Goal: Task Accomplishment & Management: Manage account settings

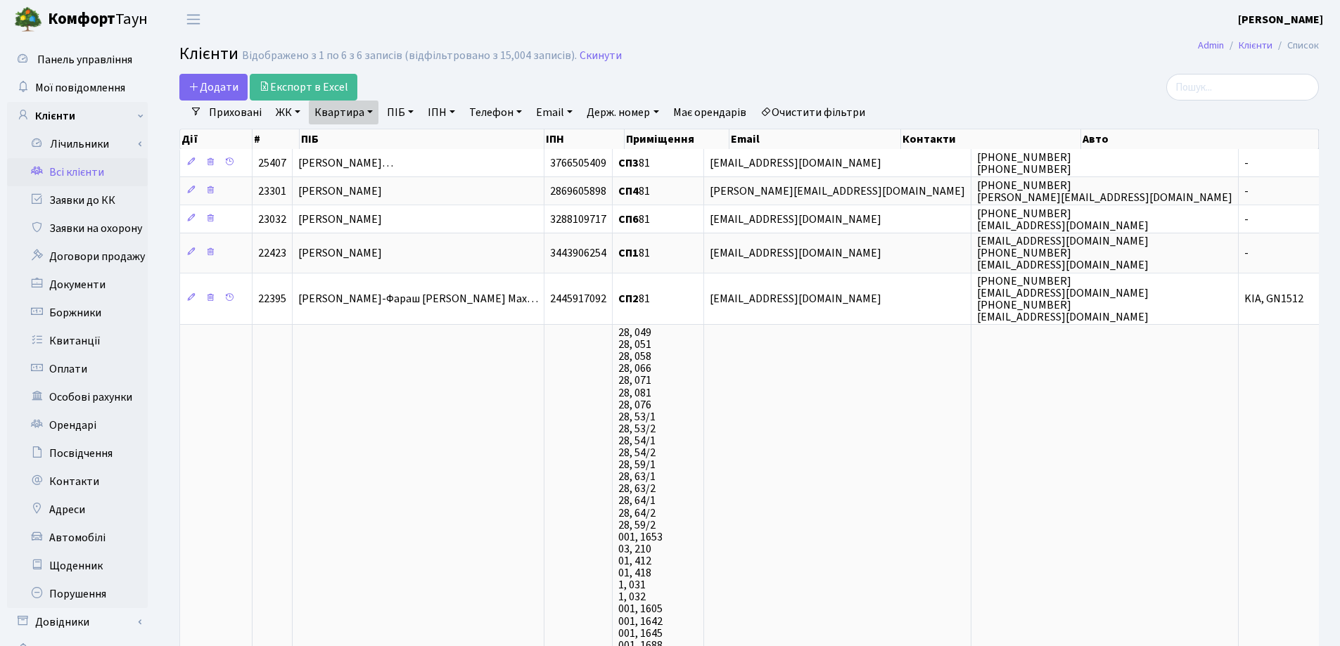
select select "25"
click at [370, 114] on link "Квартира" at bounding box center [344, 113] width 70 height 24
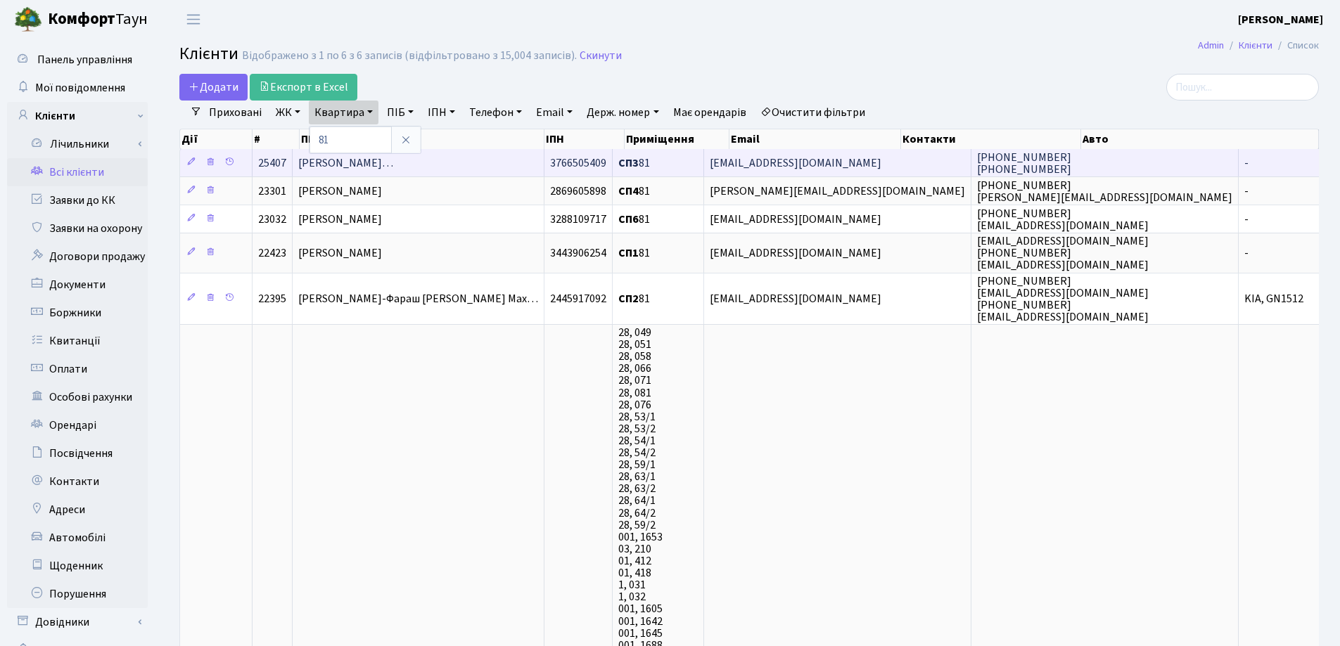
click at [393, 161] on span "Барич-Тіновська Єва Олександрівн…" at bounding box center [345, 162] width 95 height 15
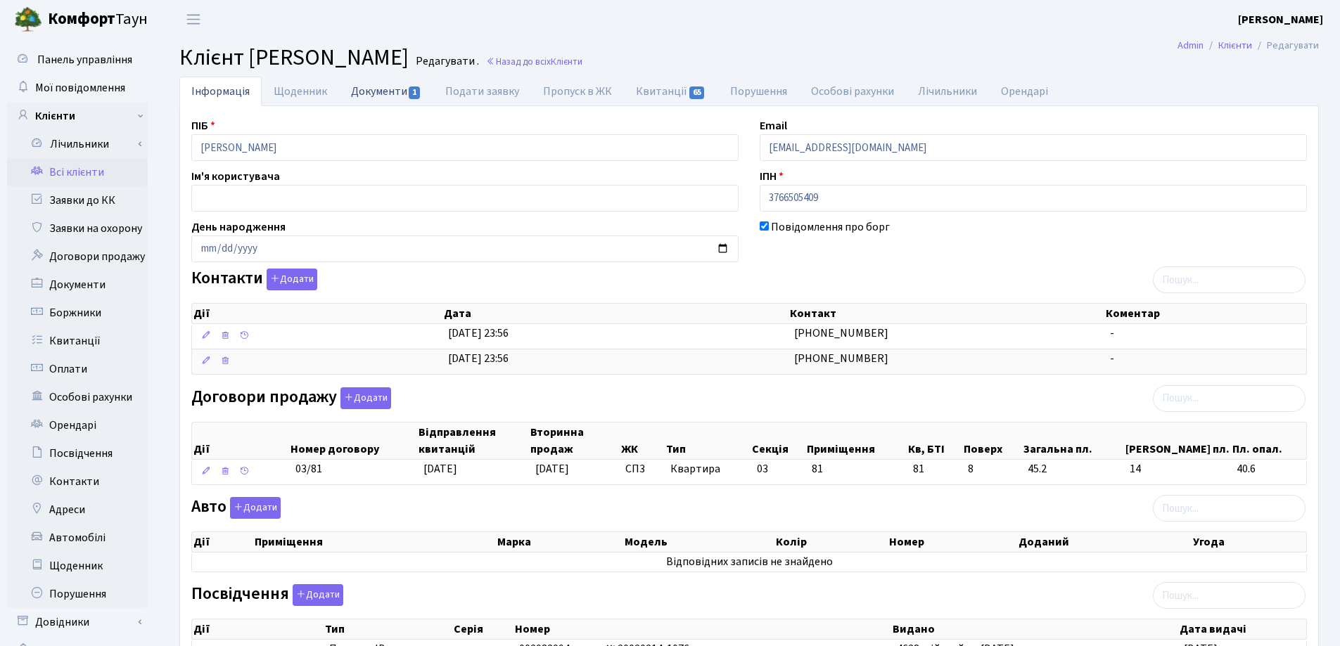
click at [377, 92] on link "Документи 1" at bounding box center [386, 91] width 94 height 29
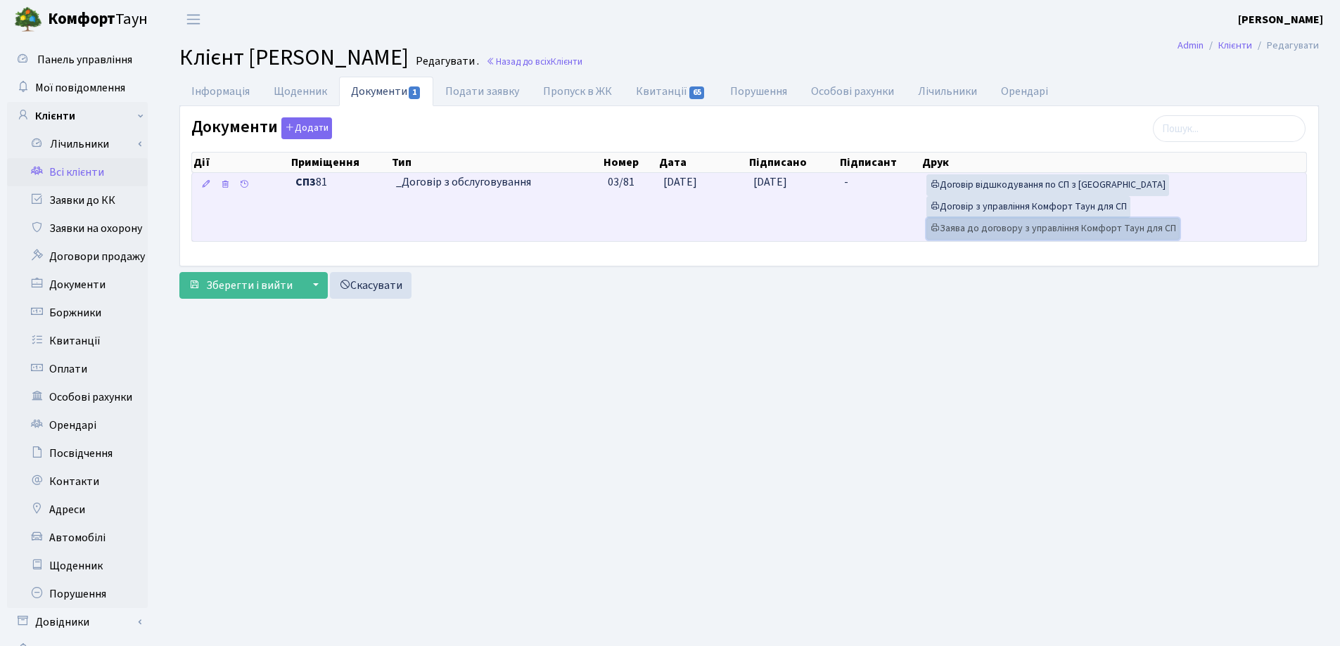
click at [971, 229] on link "Заява до договору з управління Комфорт Таун для СП" at bounding box center [1052, 229] width 253 height 22
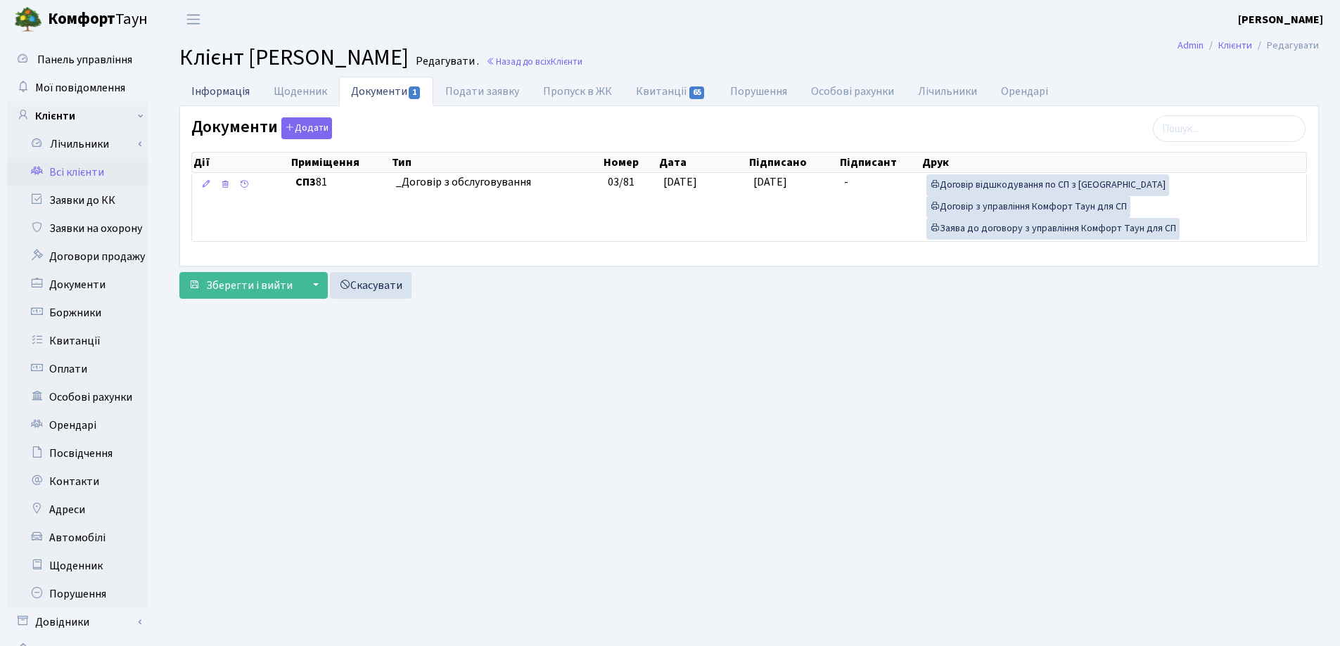
click at [207, 94] on link "Інформація" at bounding box center [220, 91] width 82 height 29
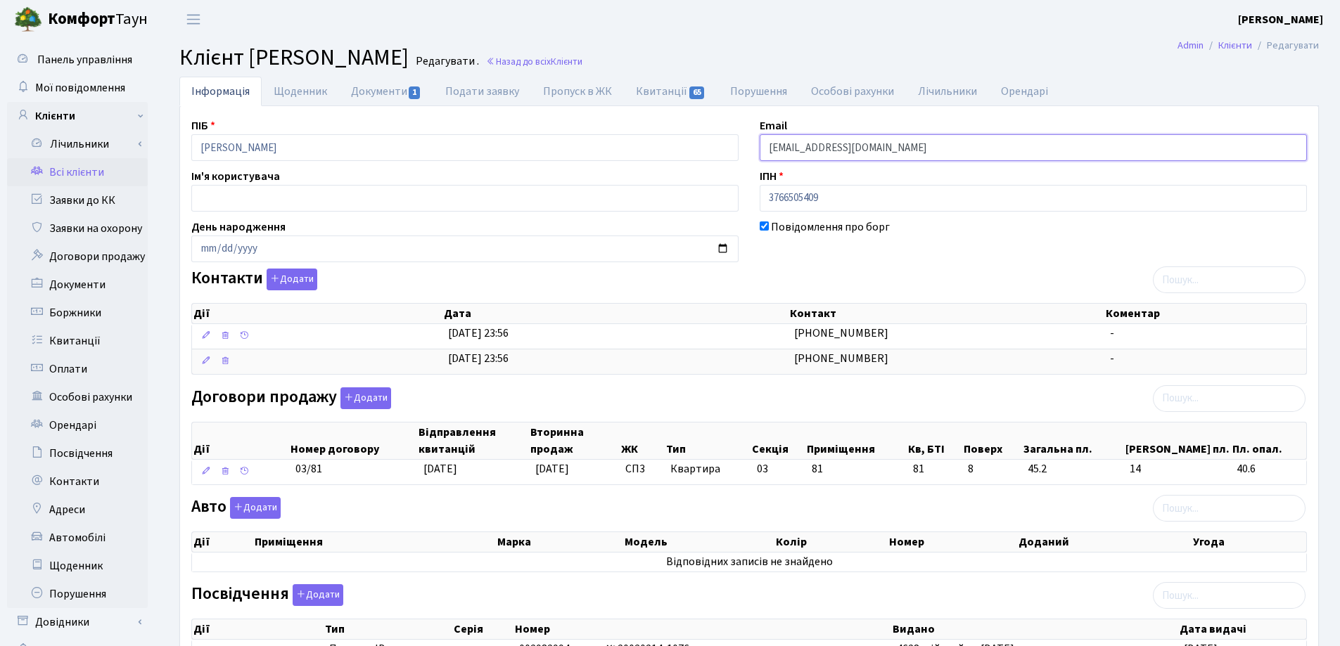
drag, startPoint x: 916, startPoint y: 143, endPoint x: 719, endPoint y: 146, distance: 196.9
click at [717, 144] on div "ПІБ Барич-Тіновська Єва Олександрівна Email tinovskaeva@gmail.com Ім'я користув…" at bounding box center [749, 494] width 1137 height 755
click at [277, 279] on icon "button" at bounding box center [275, 279] width 10 height 10
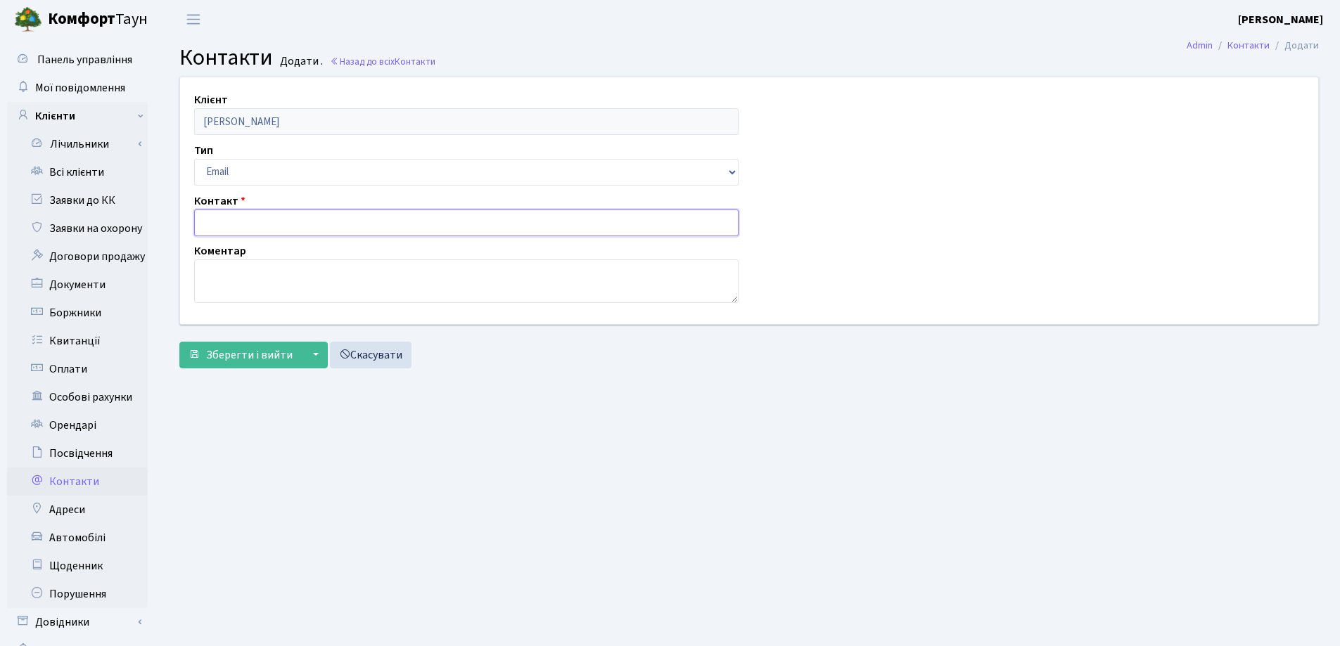
click at [274, 218] on input "text" at bounding box center [466, 223] width 544 height 27
paste input "[EMAIL_ADDRESS][DOMAIN_NAME]"
type input "[EMAIL_ADDRESS][DOMAIN_NAME]"
click at [245, 357] on span "Зберегти і вийти" at bounding box center [249, 354] width 87 height 15
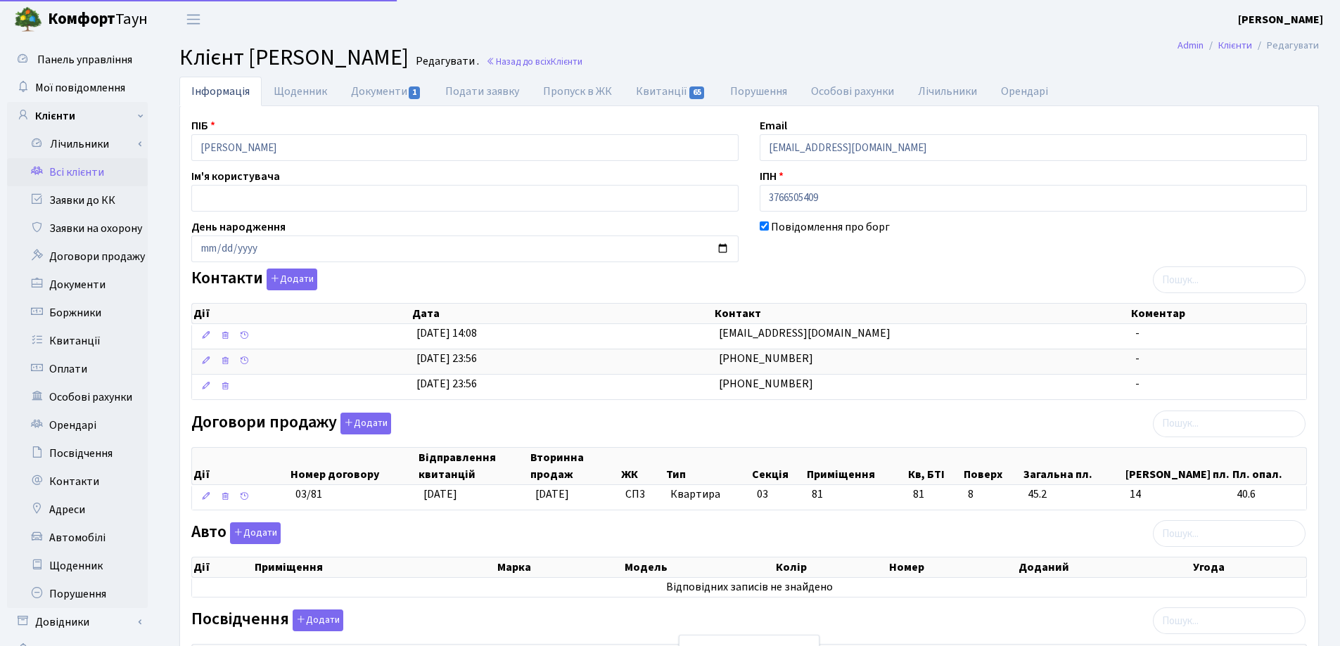
select select "25"
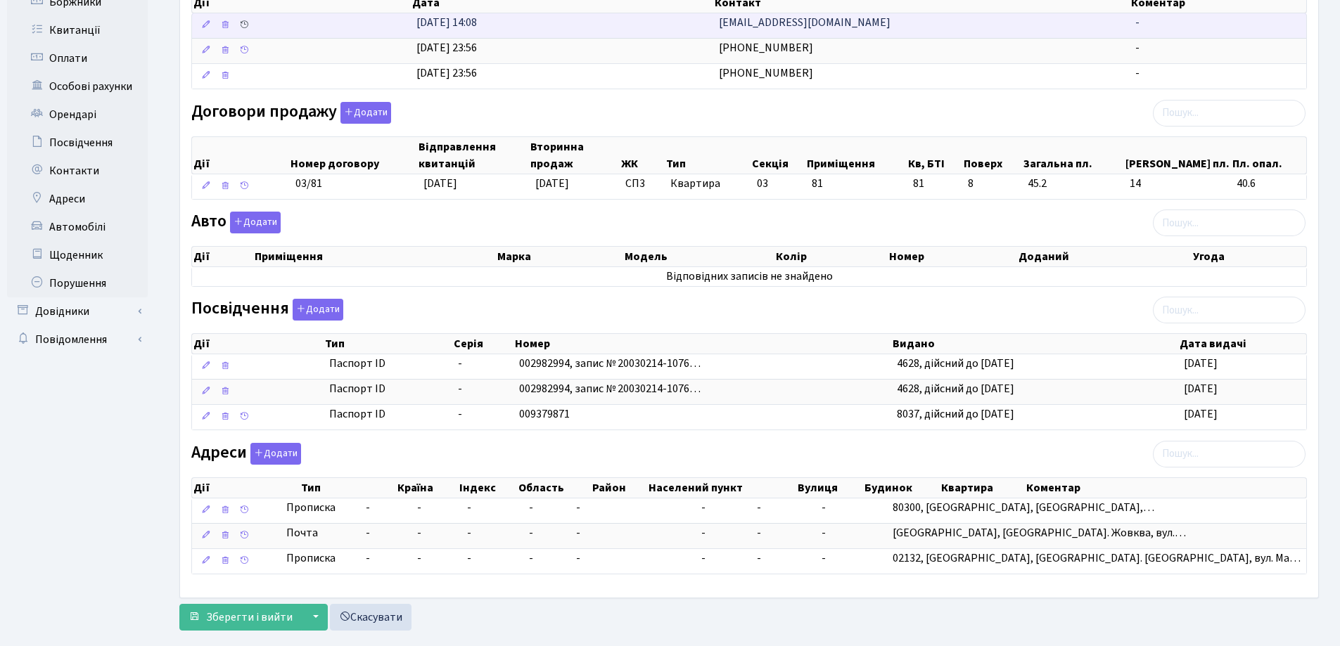
scroll to position [338, 0]
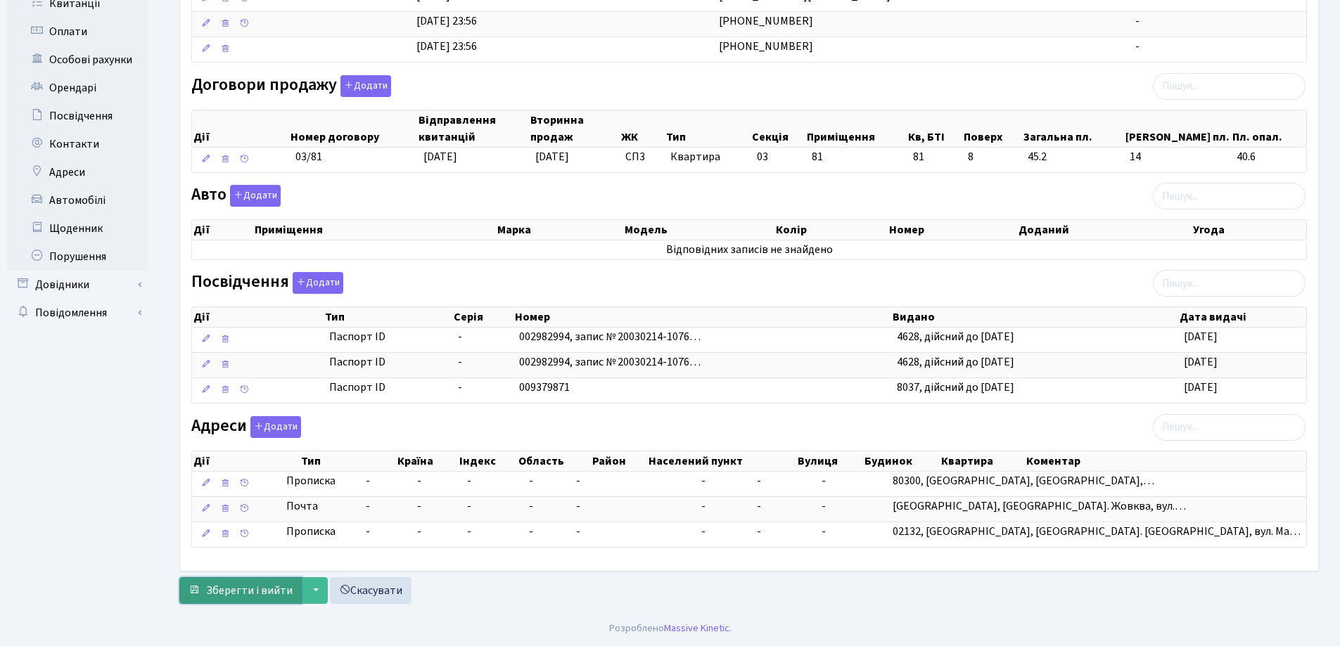
click at [247, 594] on span "Зберегти і вийти" at bounding box center [249, 590] width 87 height 15
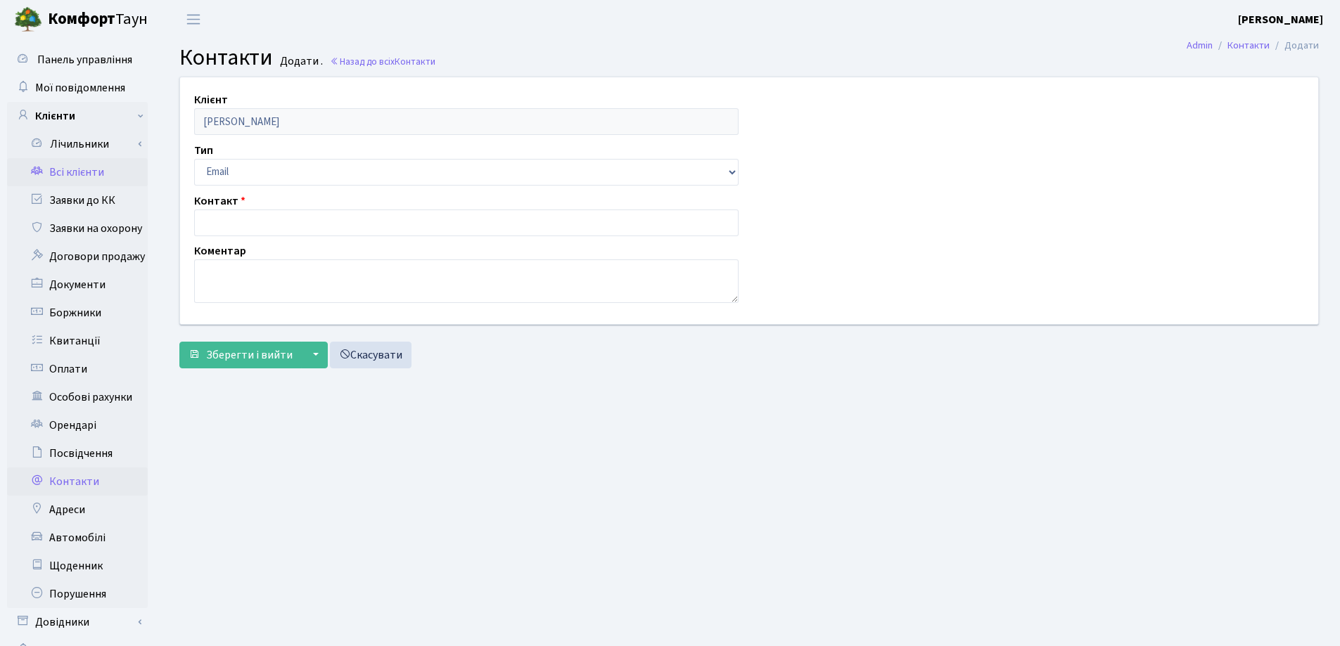
click at [96, 172] on link "Всі клієнти" at bounding box center [77, 172] width 141 height 28
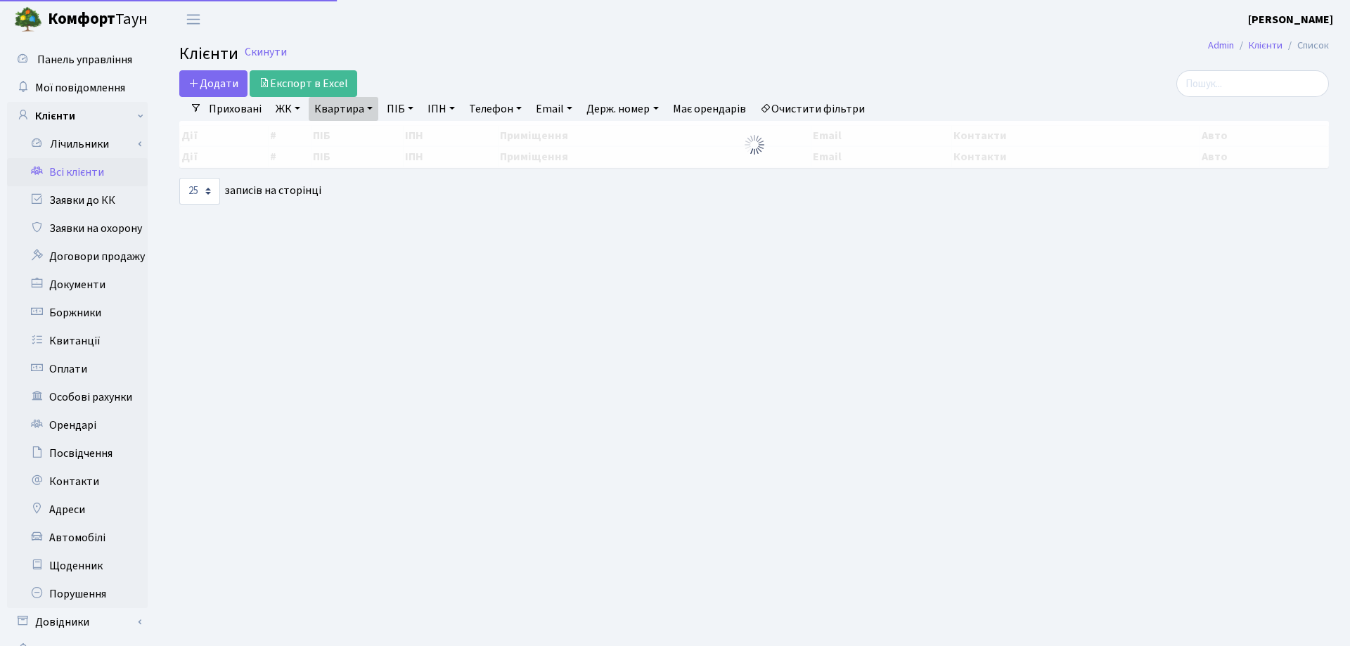
select select "25"
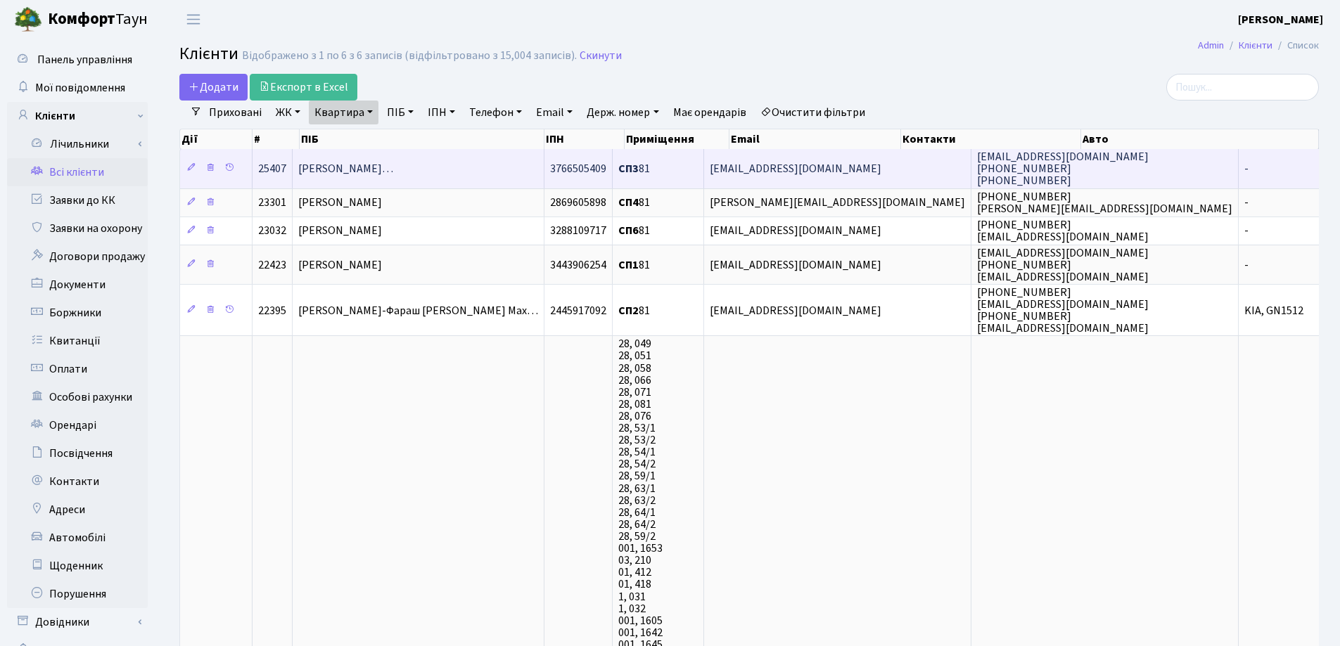
click at [393, 165] on span "[PERSON_NAME]…" at bounding box center [345, 168] width 95 height 15
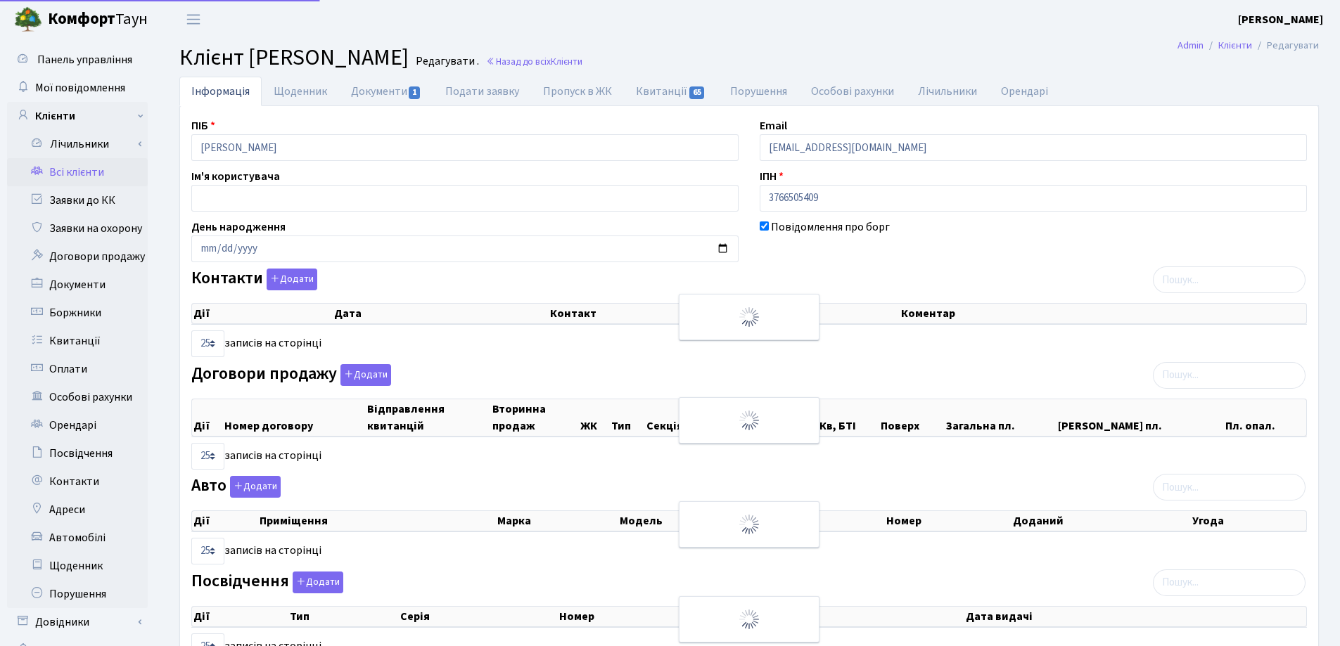
select select "25"
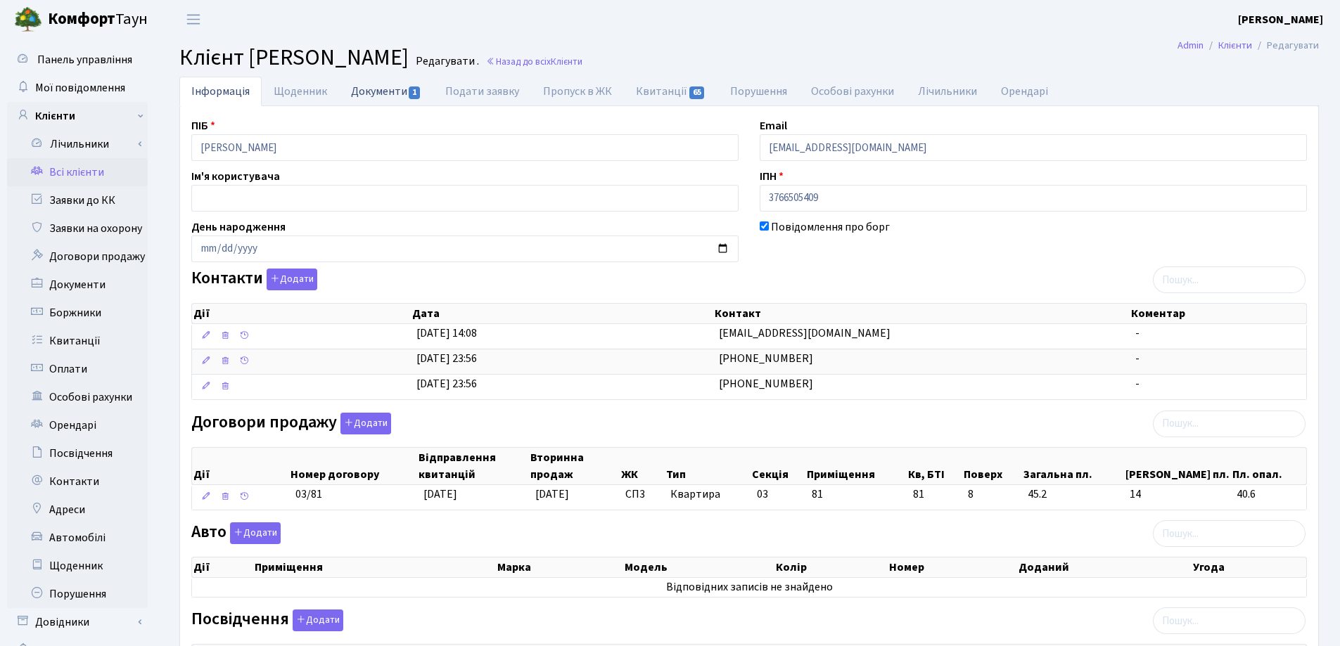
click at [367, 89] on link "Документи 1" at bounding box center [386, 91] width 94 height 29
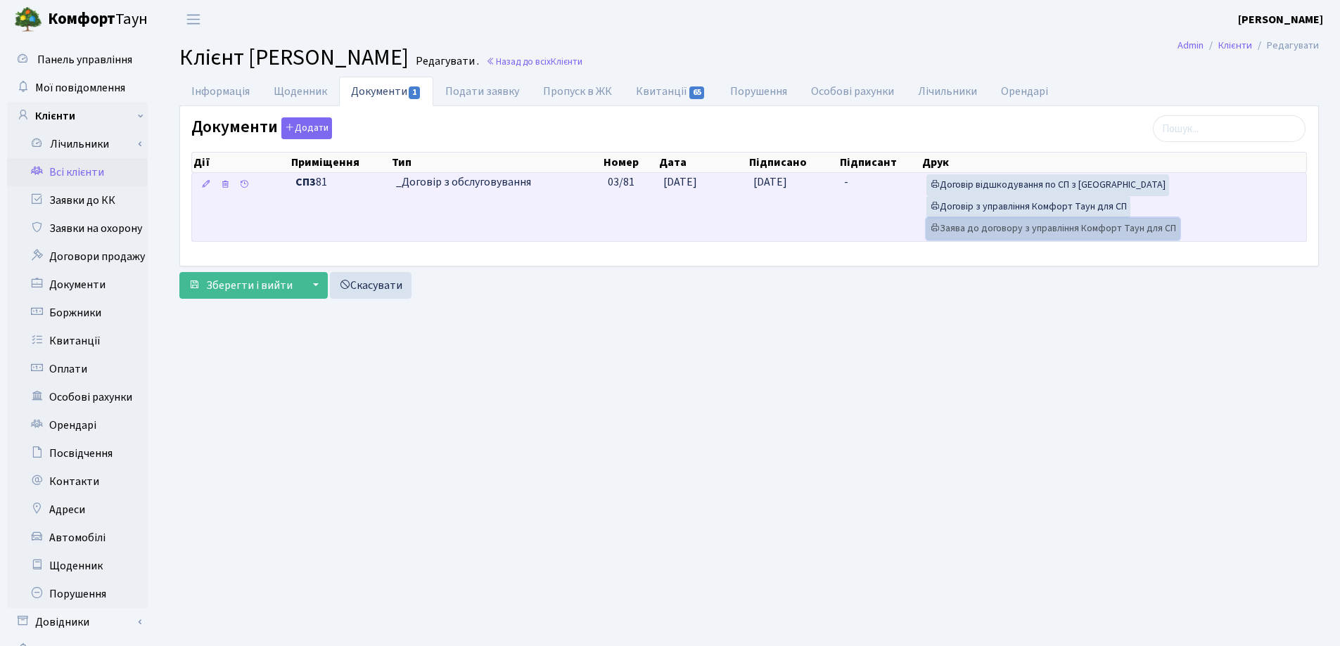
click at [981, 223] on link "Заява до договору з управління Комфорт Таун для СП" at bounding box center [1052, 229] width 253 height 22
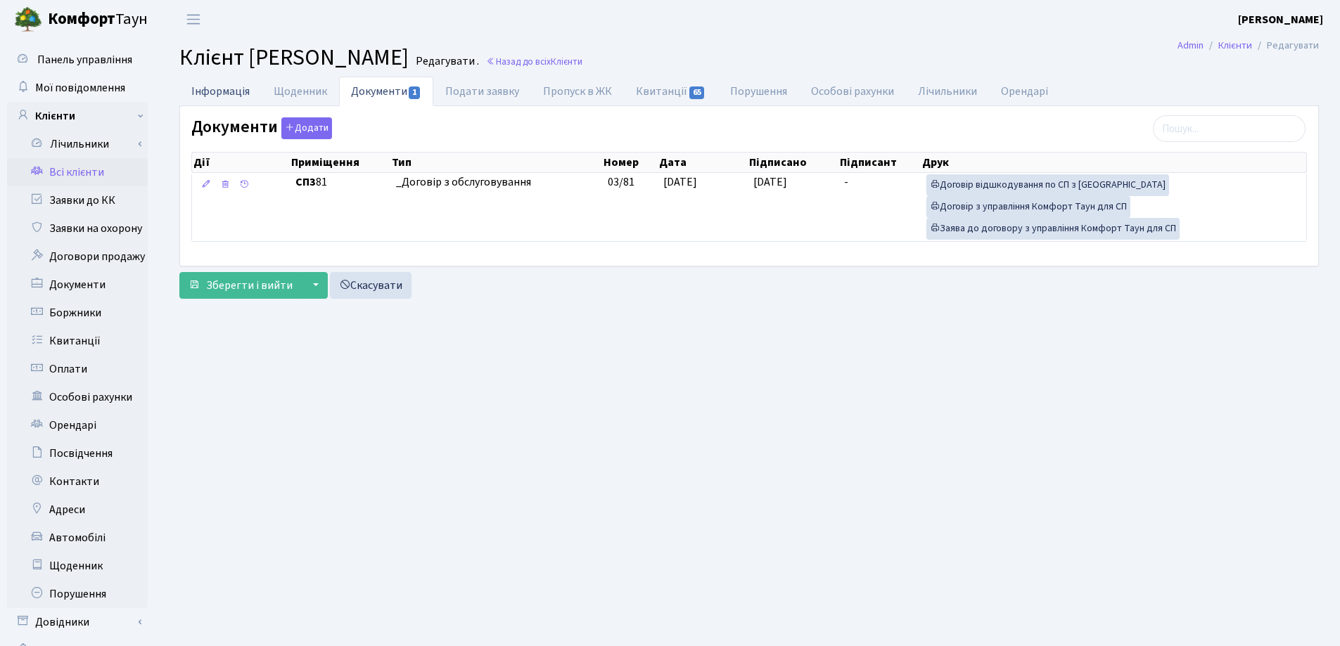
click at [231, 89] on link "Інформація" at bounding box center [220, 91] width 82 height 29
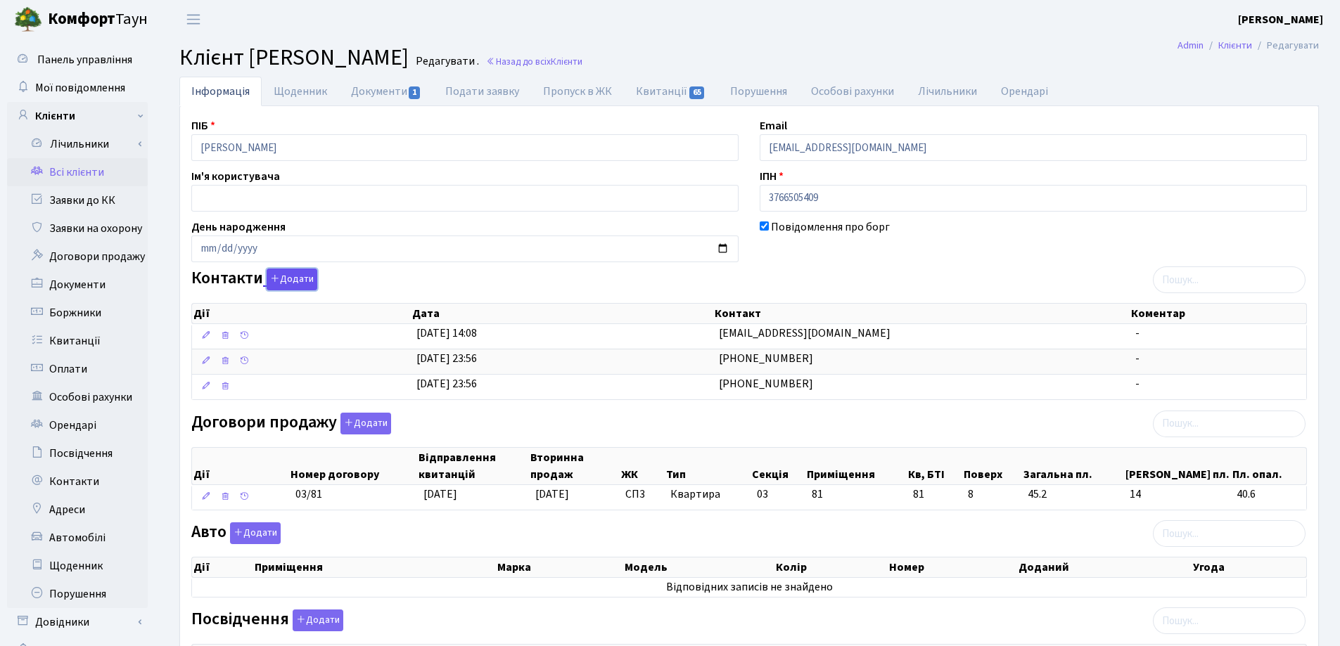
click at [284, 277] on button "Додати" at bounding box center [292, 280] width 51 height 22
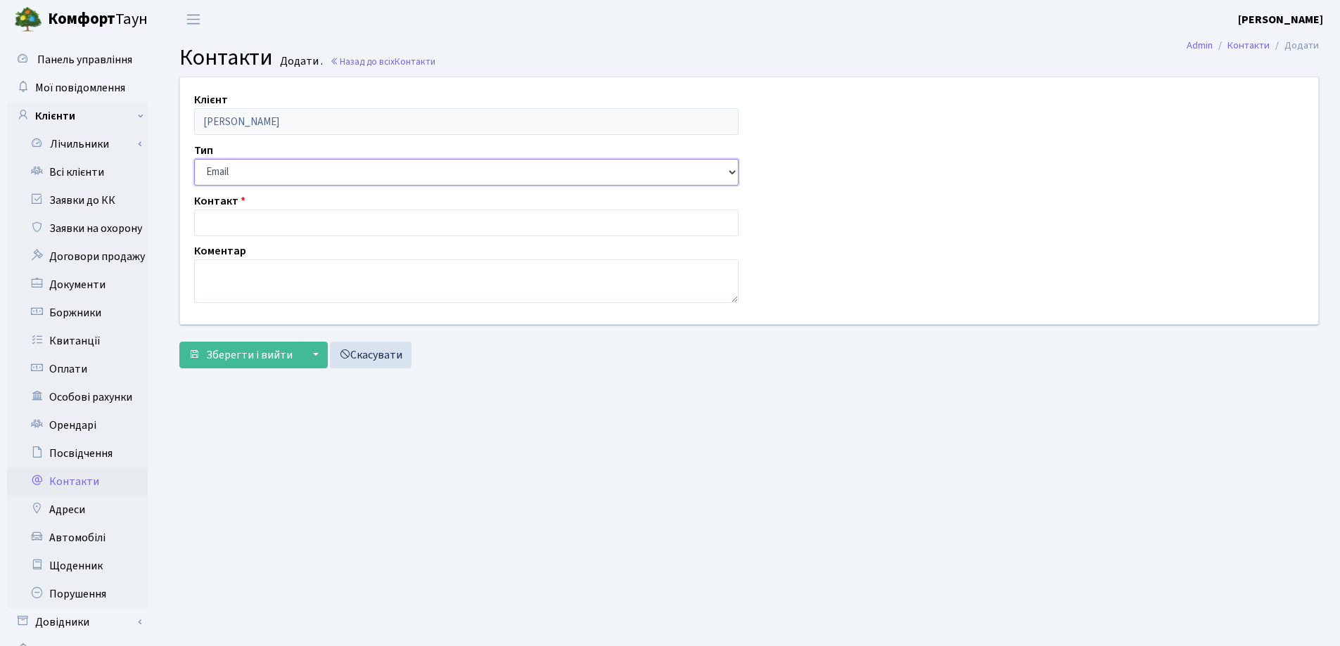
click at [265, 167] on select "Email Телефон" at bounding box center [466, 172] width 544 height 27
select select "1"
click at [194, 159] on select "Email Телефон" at bounding box center [466, 172] width 544 height 27
click at [267, 223] on input "text" at bounding box center [466, 223] width 544 height 27
paste input "[PHONE_NUMBER]"
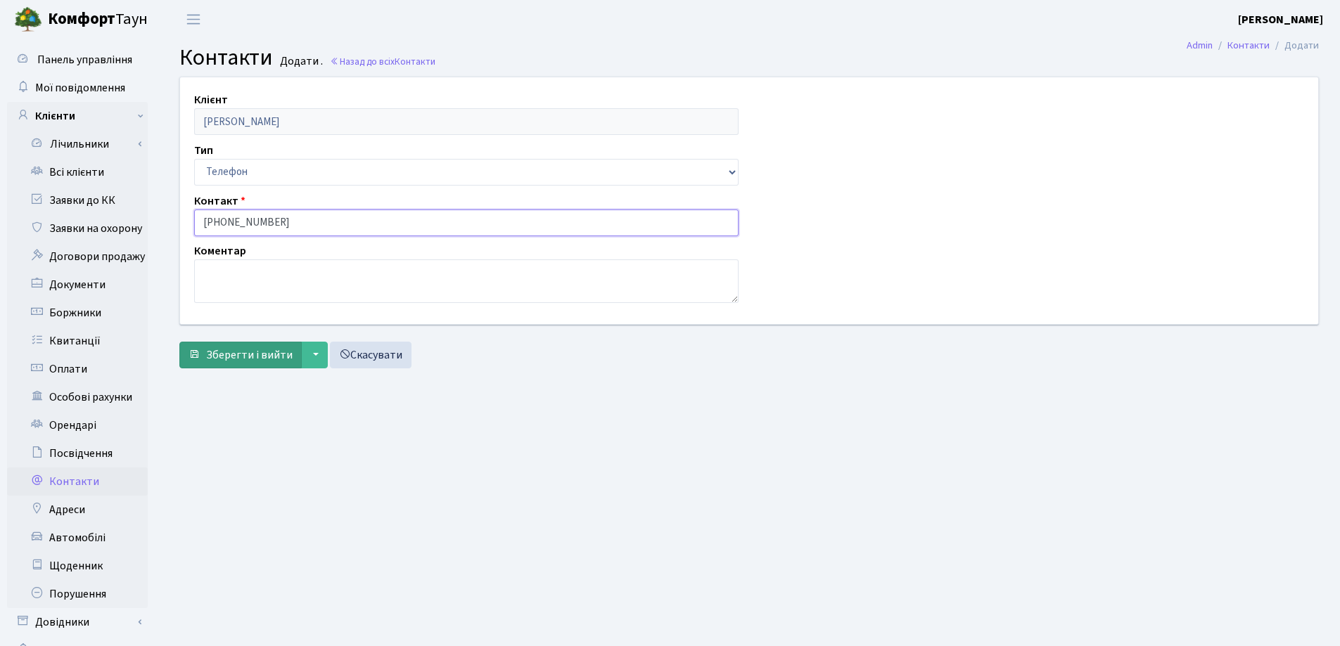
type input "[PHONE_NUMBER]"
click at [268, 346] on button "Зберегти і вийти" at bounding box center [240, 355] width 122 height 27
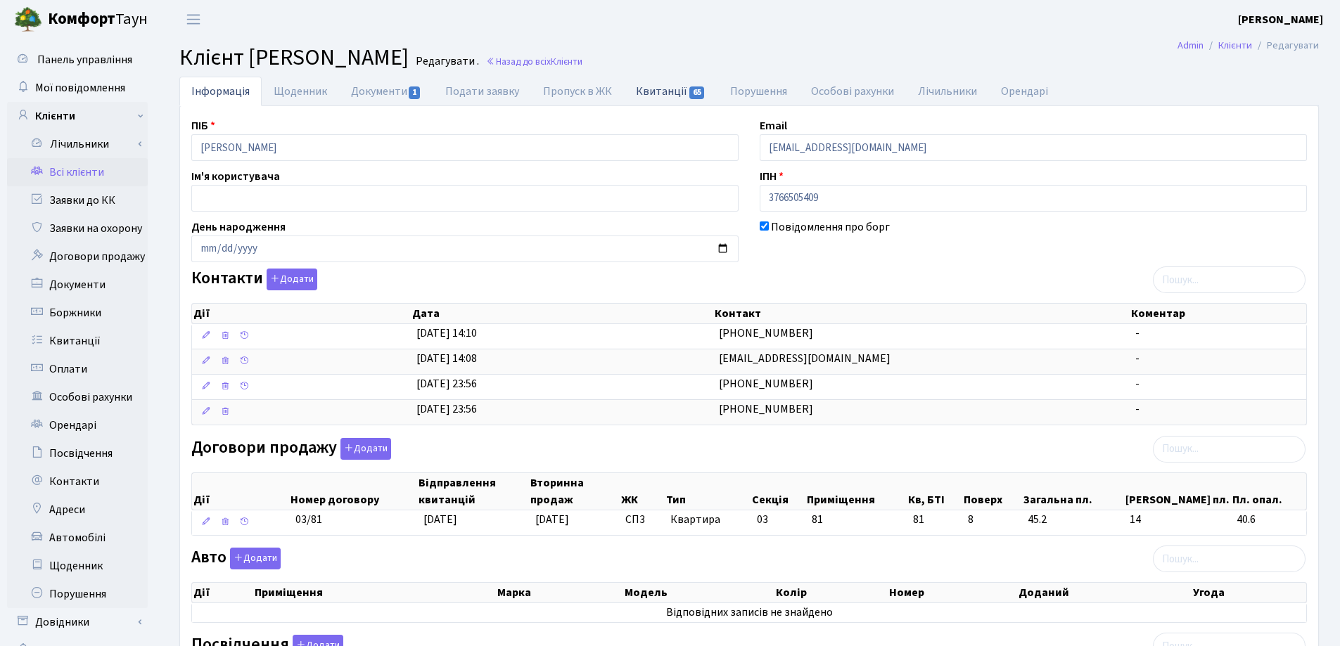
click at [660, 91] on link "Квитанції 65" at bounding box center [671, 91] width 94 height 29
select select "25"
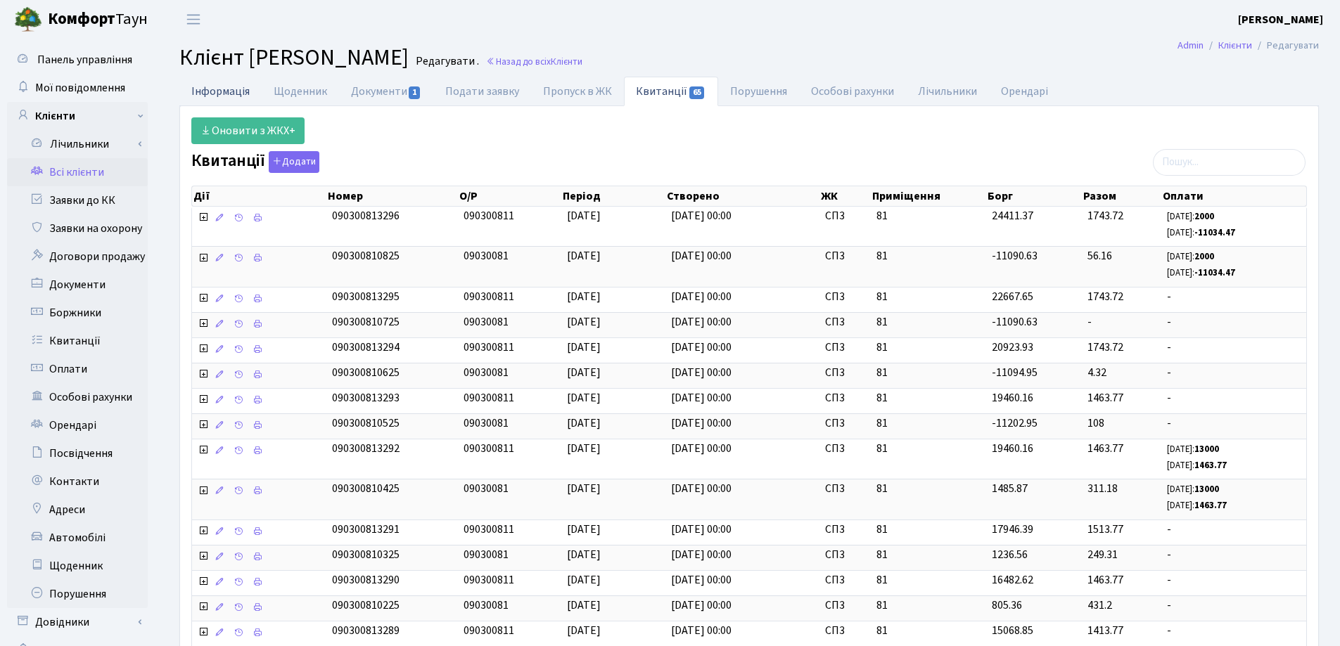
click at [210, 89] on link "Інформація" at bounding box center [220, 91] width 82 height 29
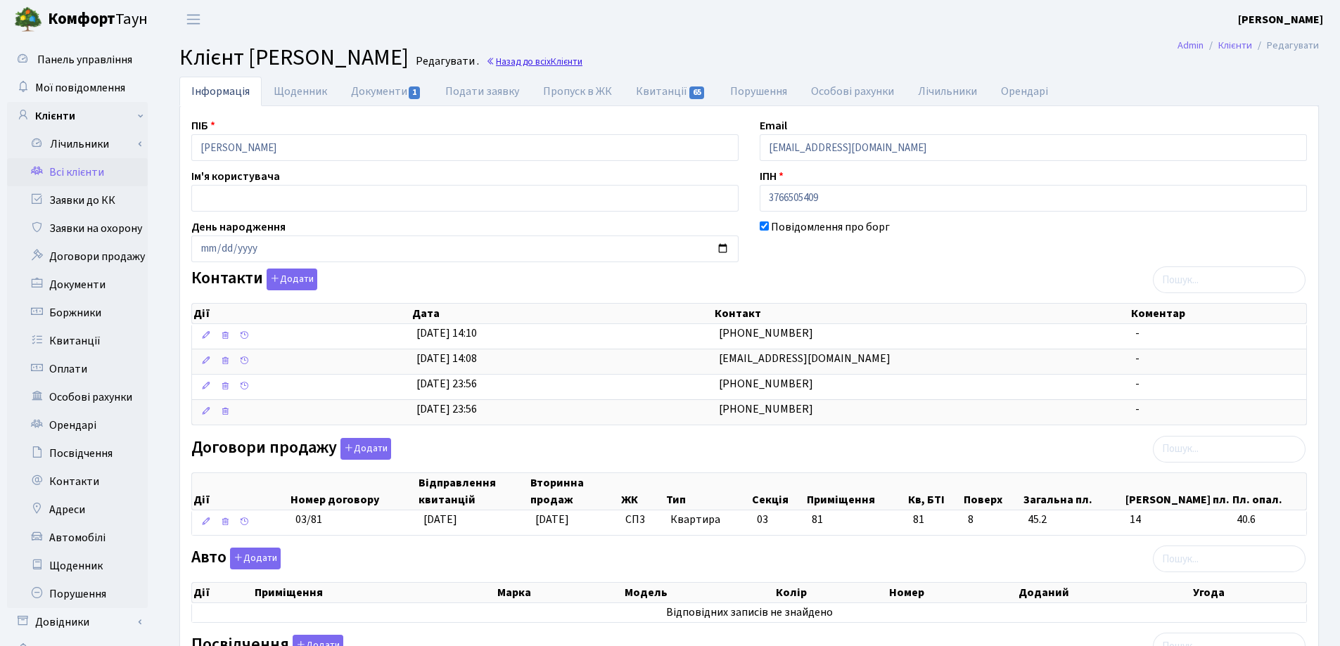
click at [582, 56] on span "Клієнти" at bounding box center [567, 61] width 32 height 13
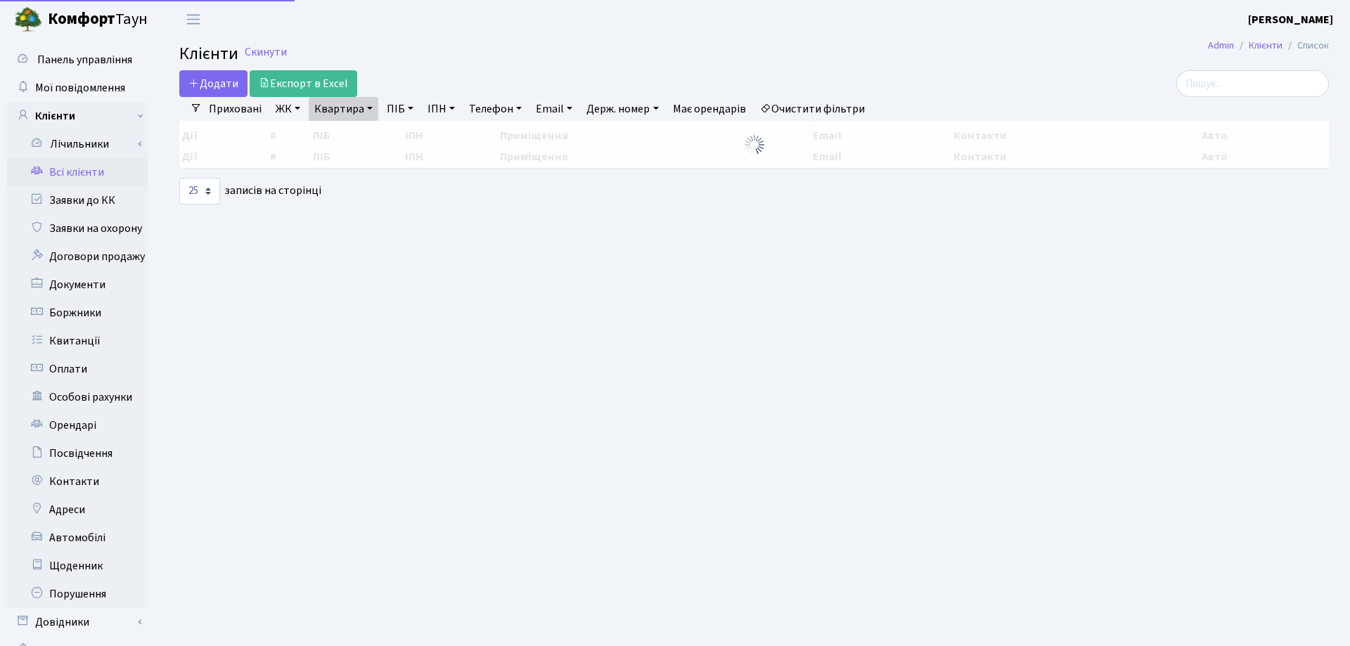
select select "25"
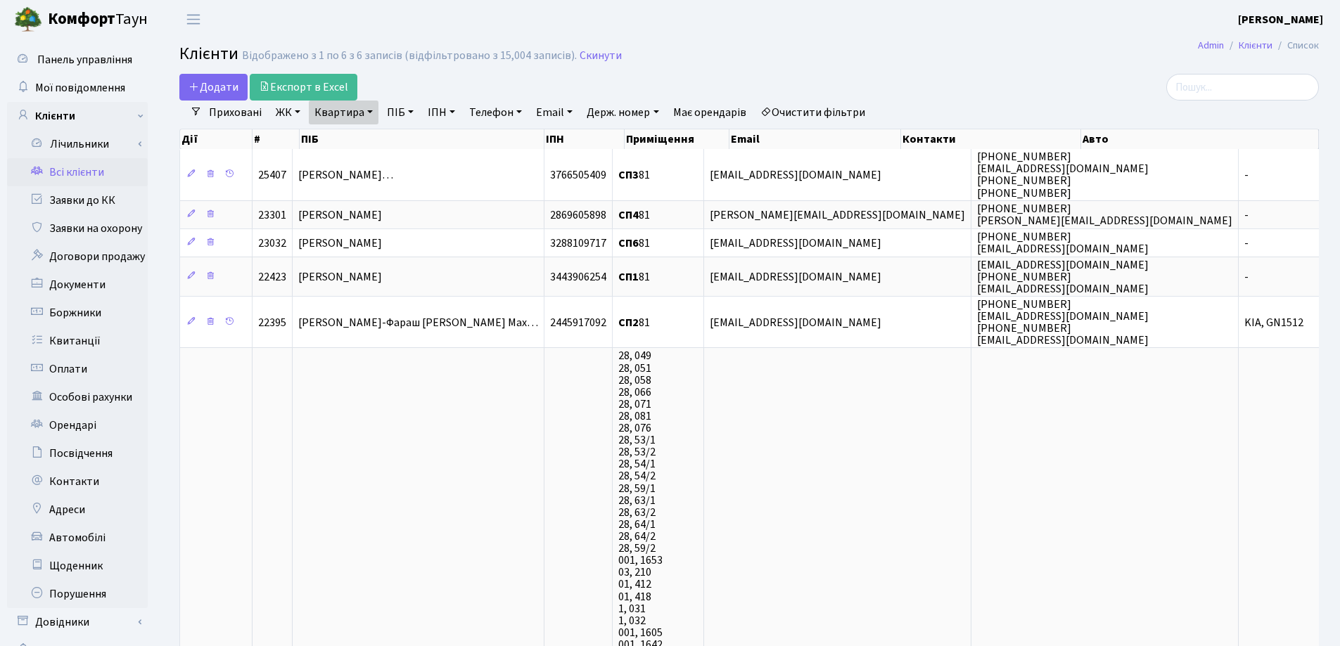
click at [371, 111] on link "Квартира" at bounding box center [344, 113] width 70 height 24
click at [402, 144] on icon at bounding box center [405, 139] width 11 height 11
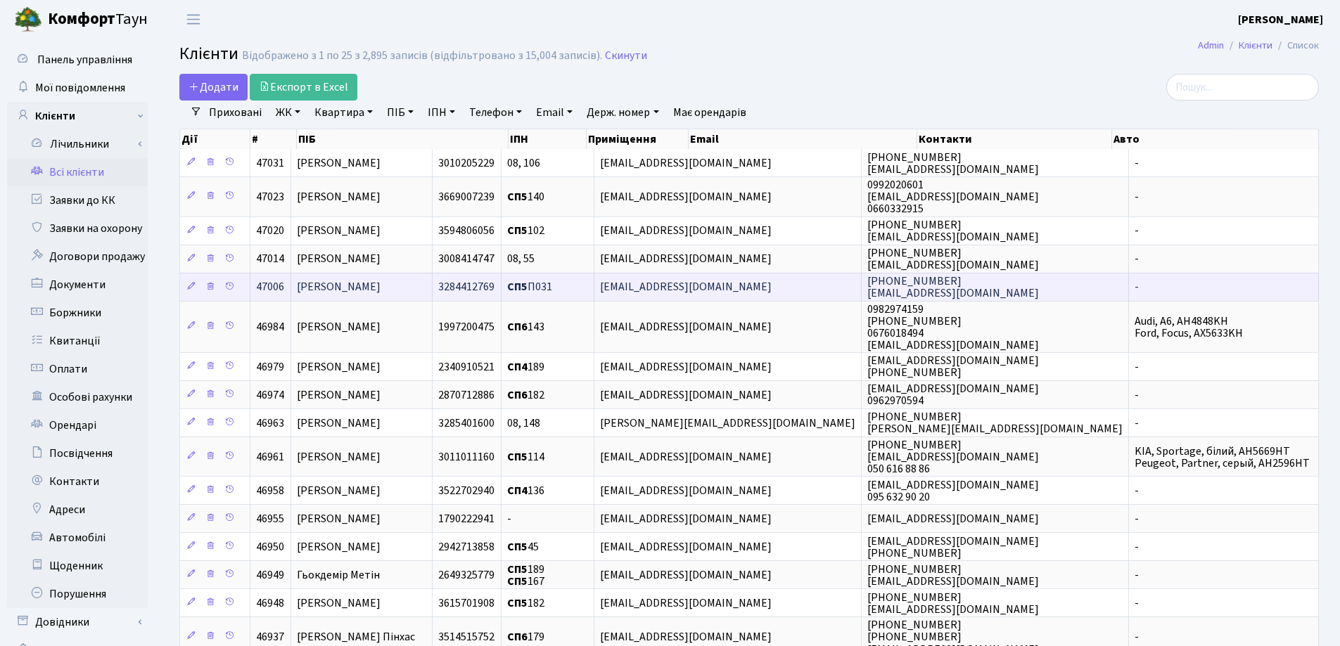
click at [341, 277] on td "[PERSON_NAME]" at bounding box center [361, 287] width 141 height 28
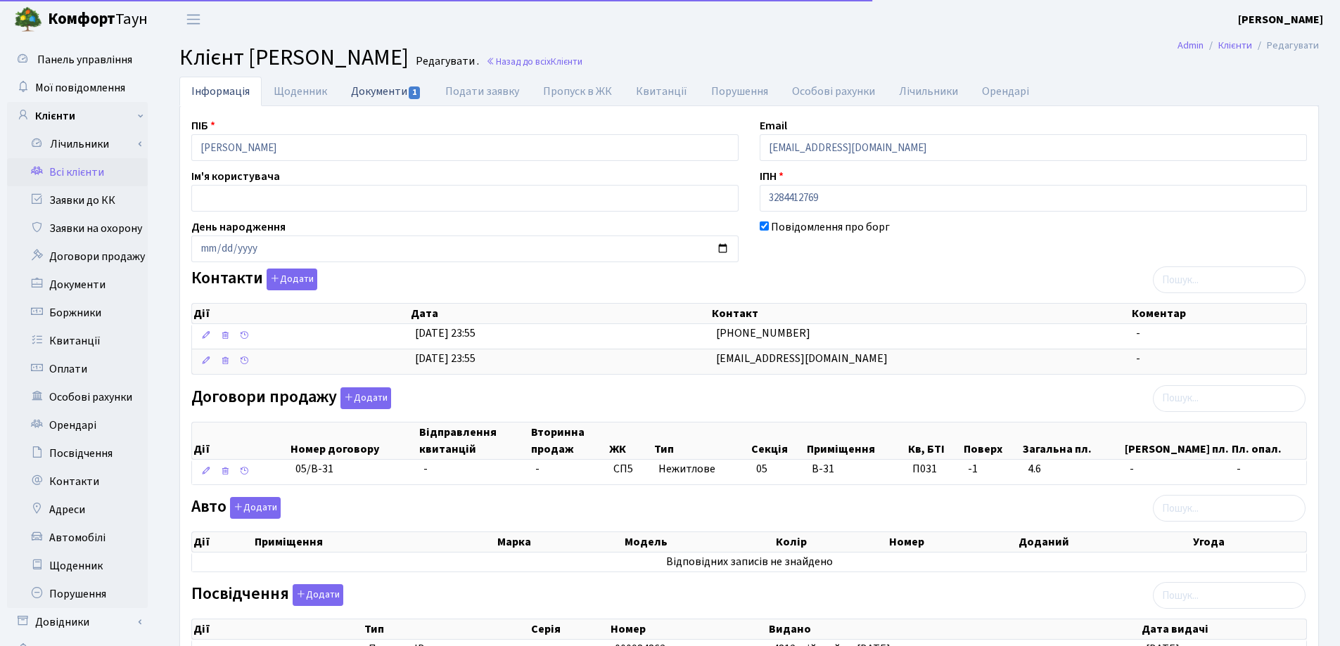
click at [388, 91] on link "Документи 1" at bounding box center [386, 91] width 94 height 29
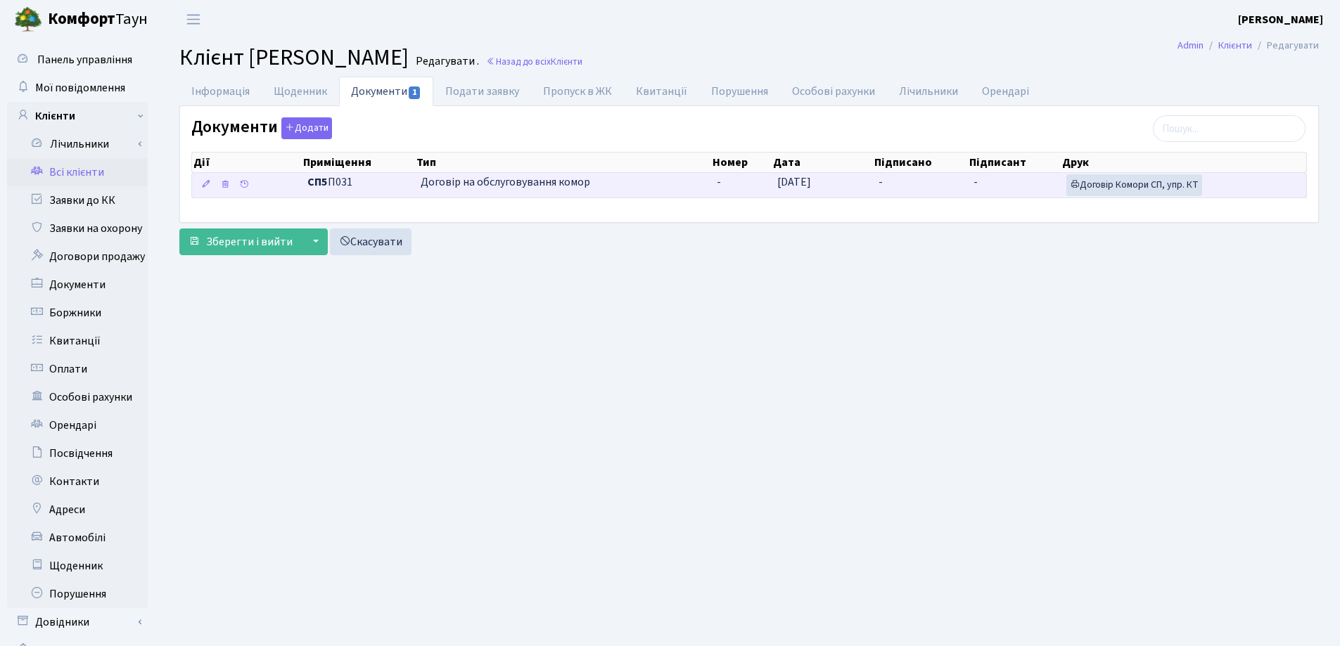
click at [907, 180] on td "-" at bounding box center [920, 185] width 94 height 25
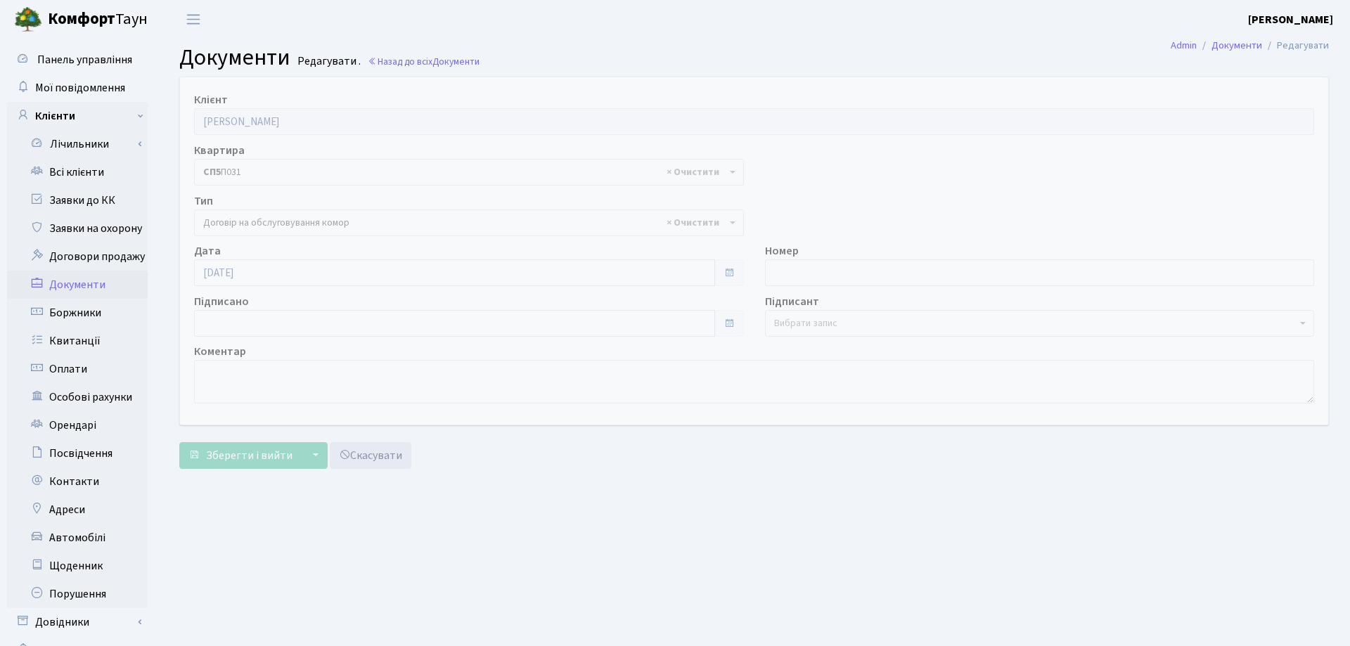
select select "309"
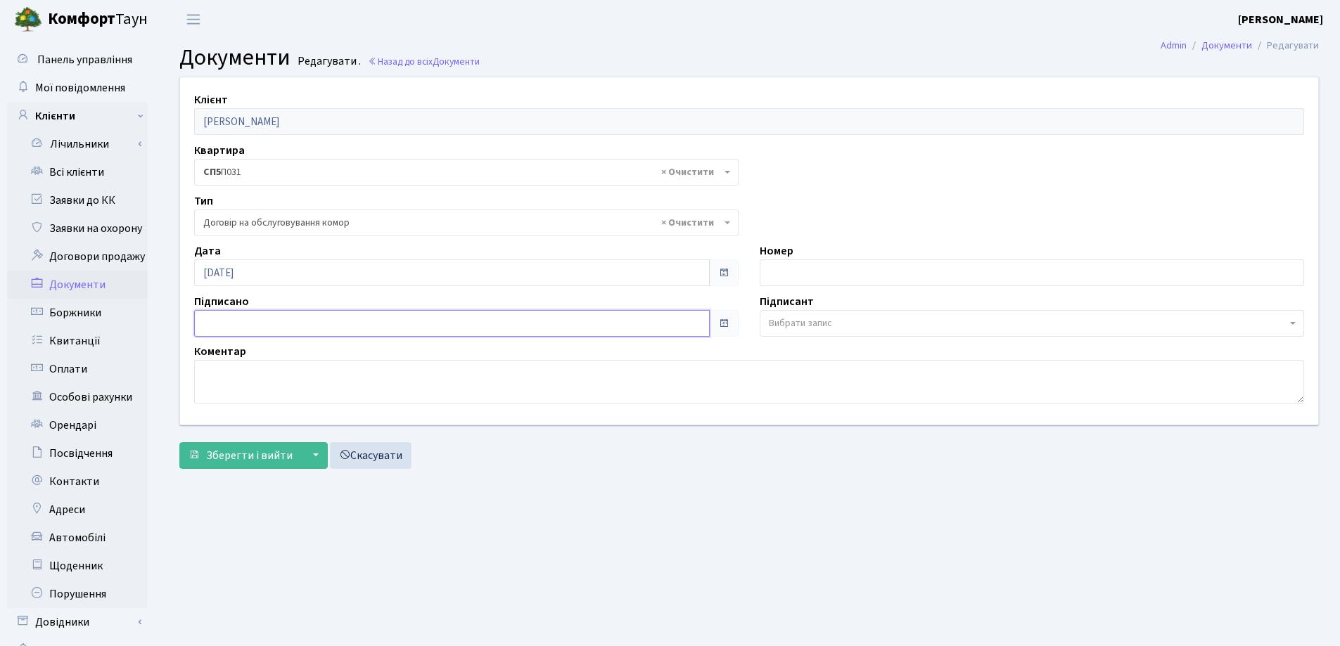
type input "[DATE]"
click at [319, 327] on input "[DATE]" at bounding box center [452, 323] width 516 height 27
click at [273, 444] on button "Зберегти і вийти" at bounding box center [240, 455] width 122 height 27
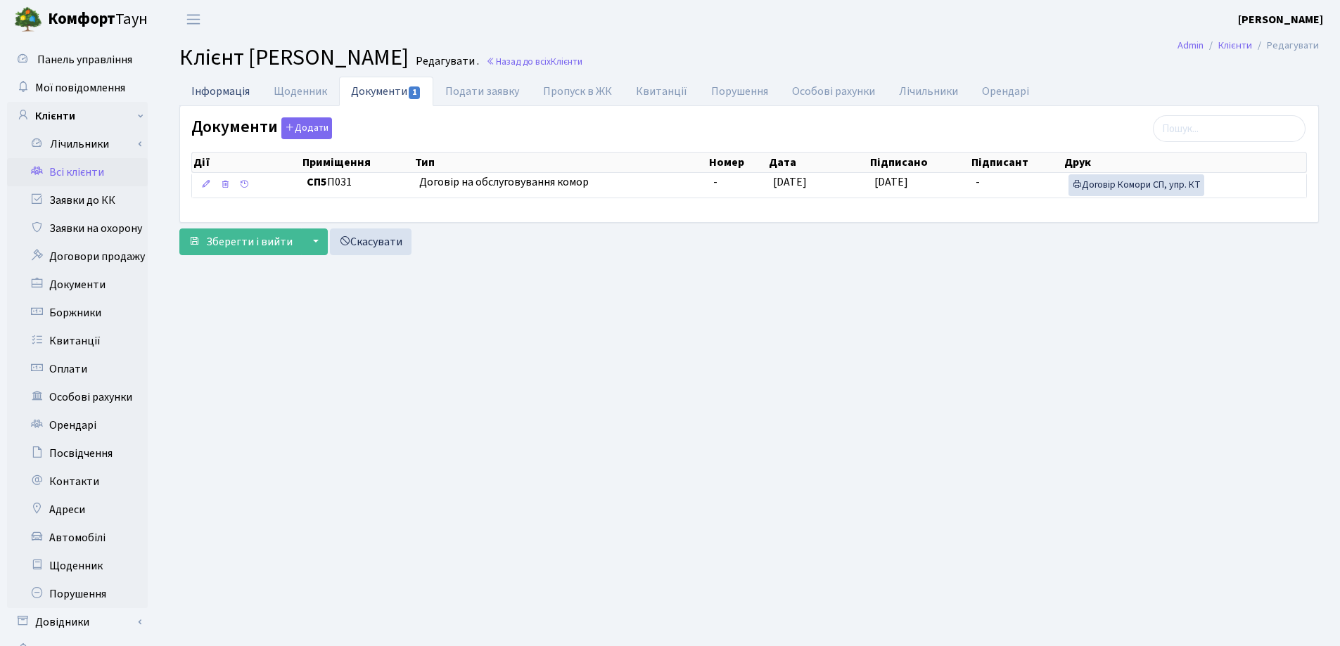
click at [224, 84] on link "Інформація" at bounding box center [220, 91] width 82 height 29
select select "25"
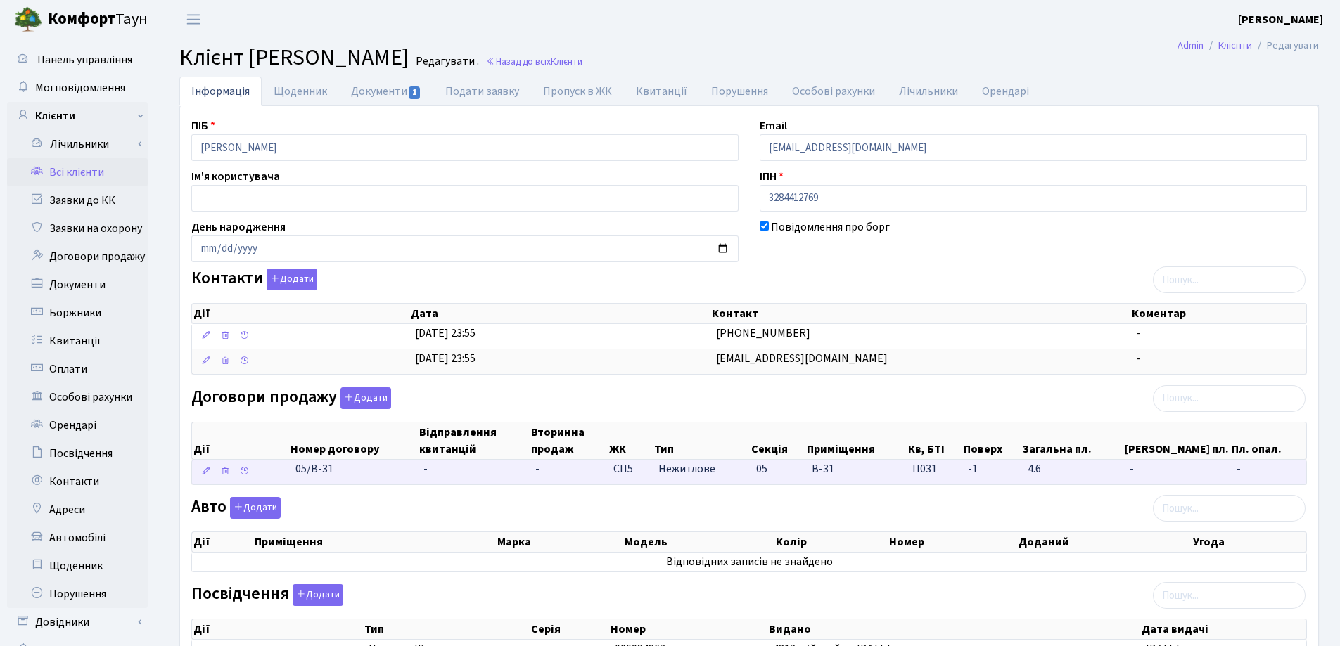
click at [437, 470] on td "-" at bounding box center [474, 472] width 112 height 25
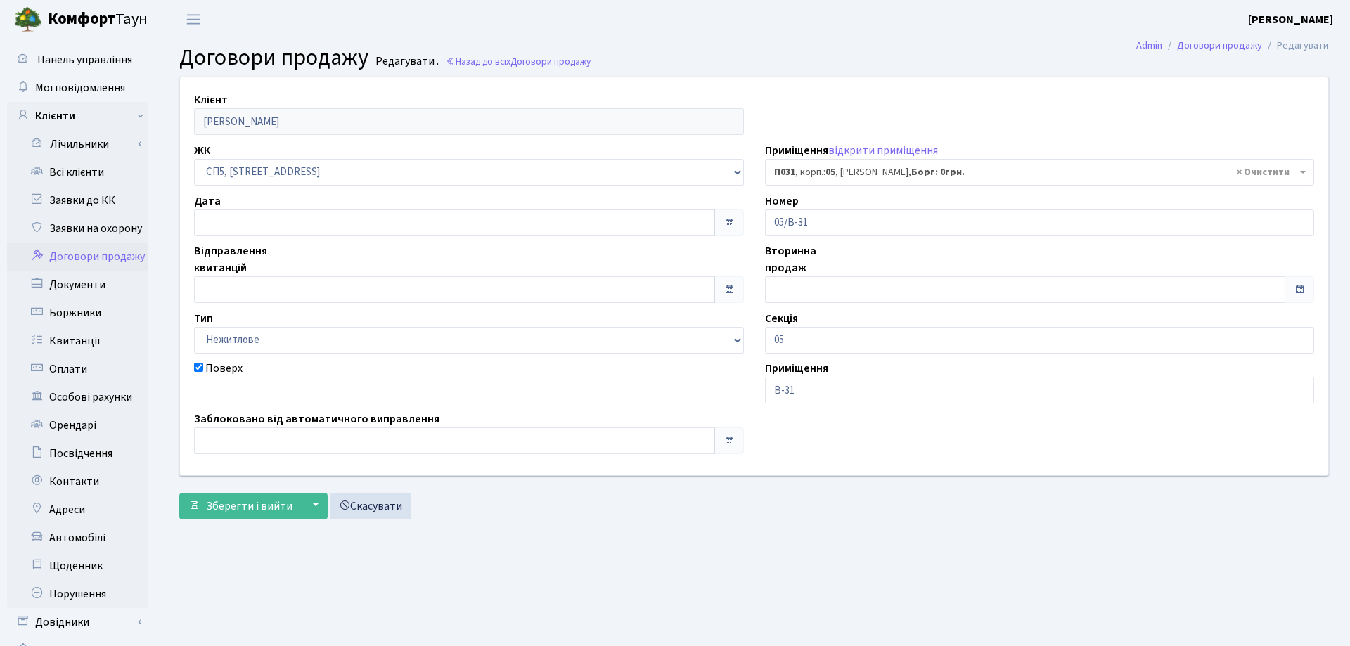
select select "21665"
click at [253, 229] on input "text" at bounding box center [452, 223] width 516 height 27
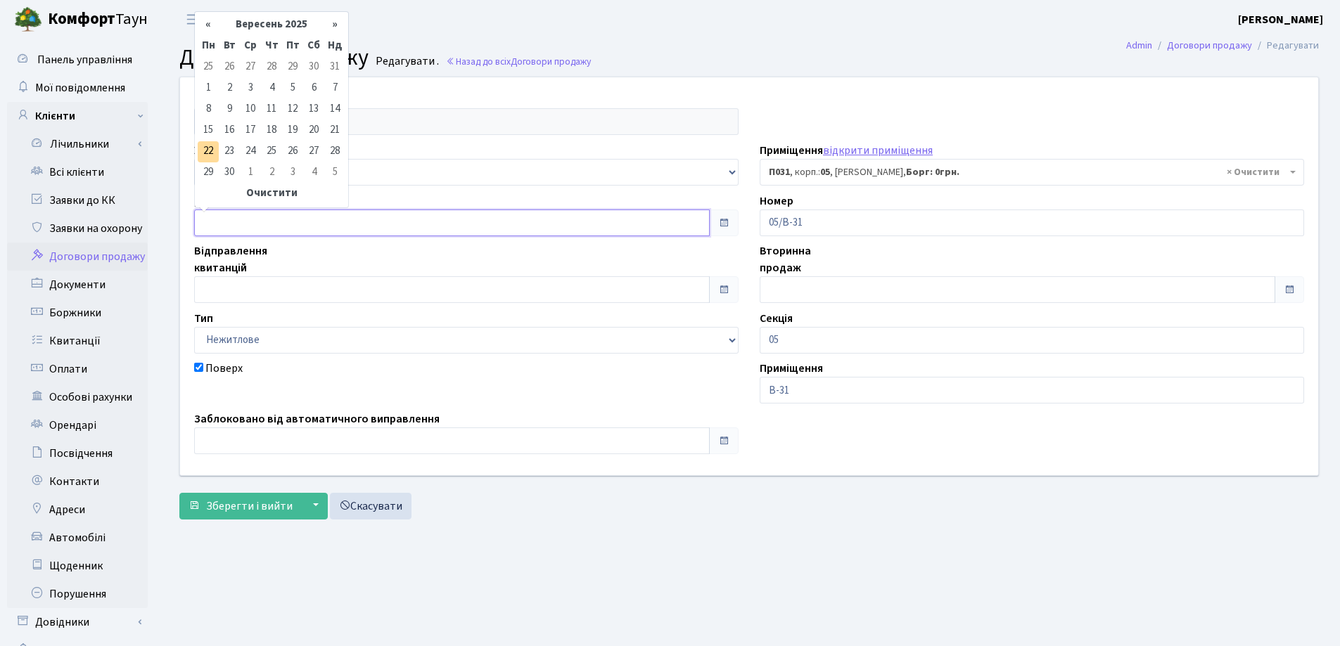
type input "[DATE]"
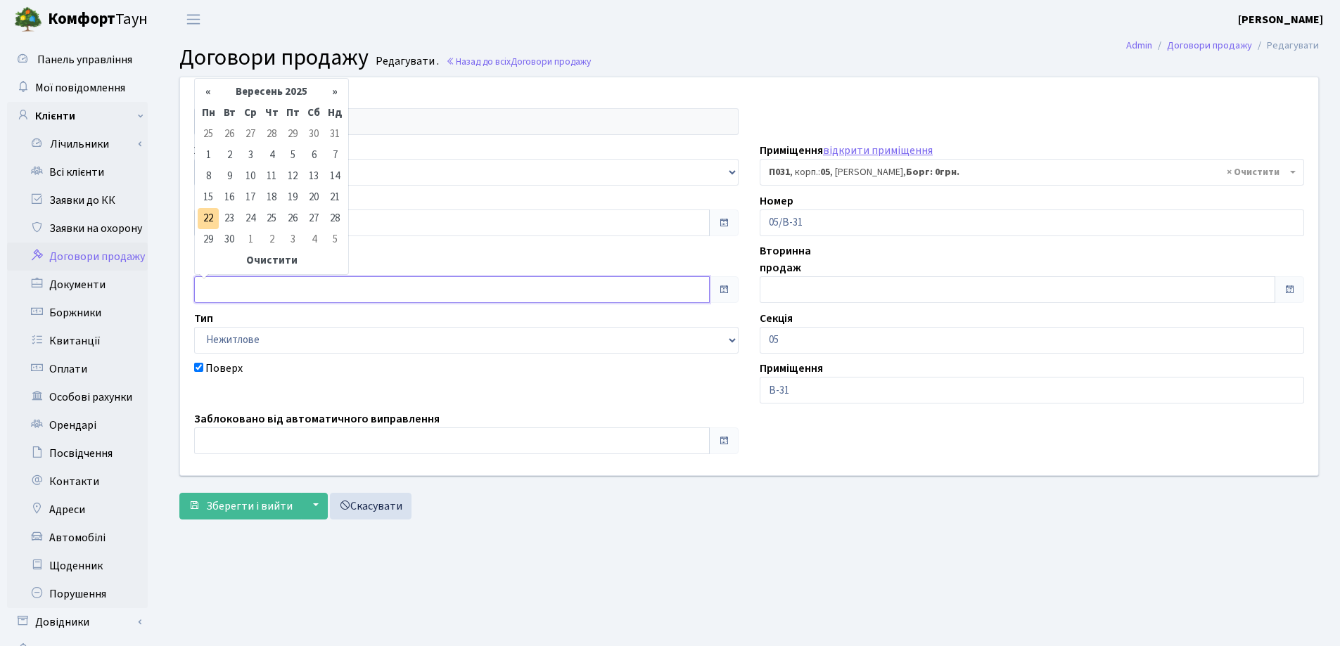
click at [269, 289] on input "text" at bounding box center [452, 289] width 516 height 27
type input "[DATE]"
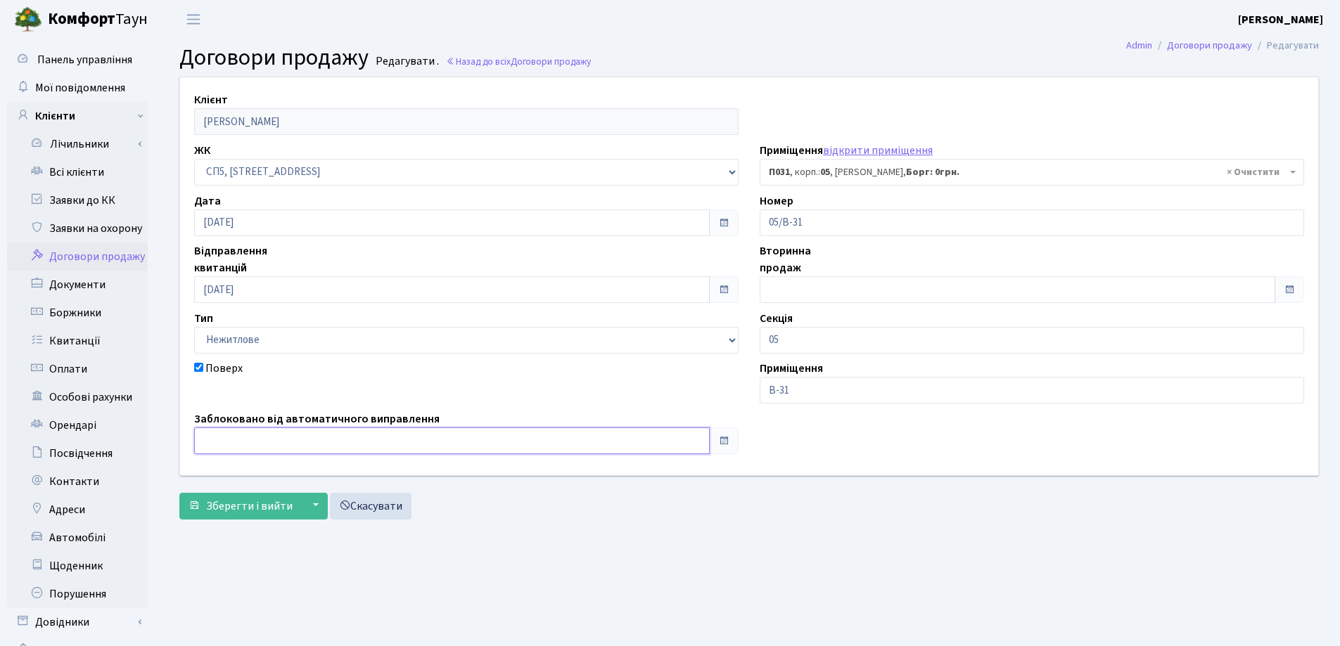
click at [243, 444] on input "text" at bounding box center [452, 441] width 516 height 27
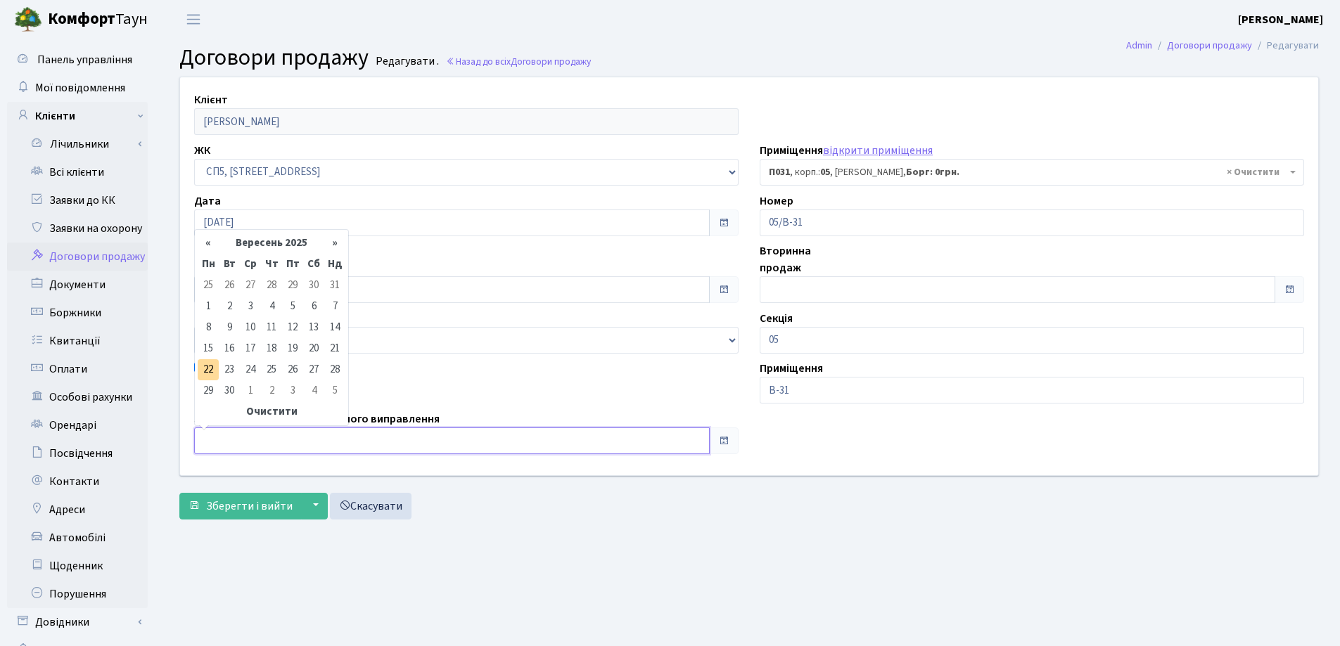
type input "[DATE]"
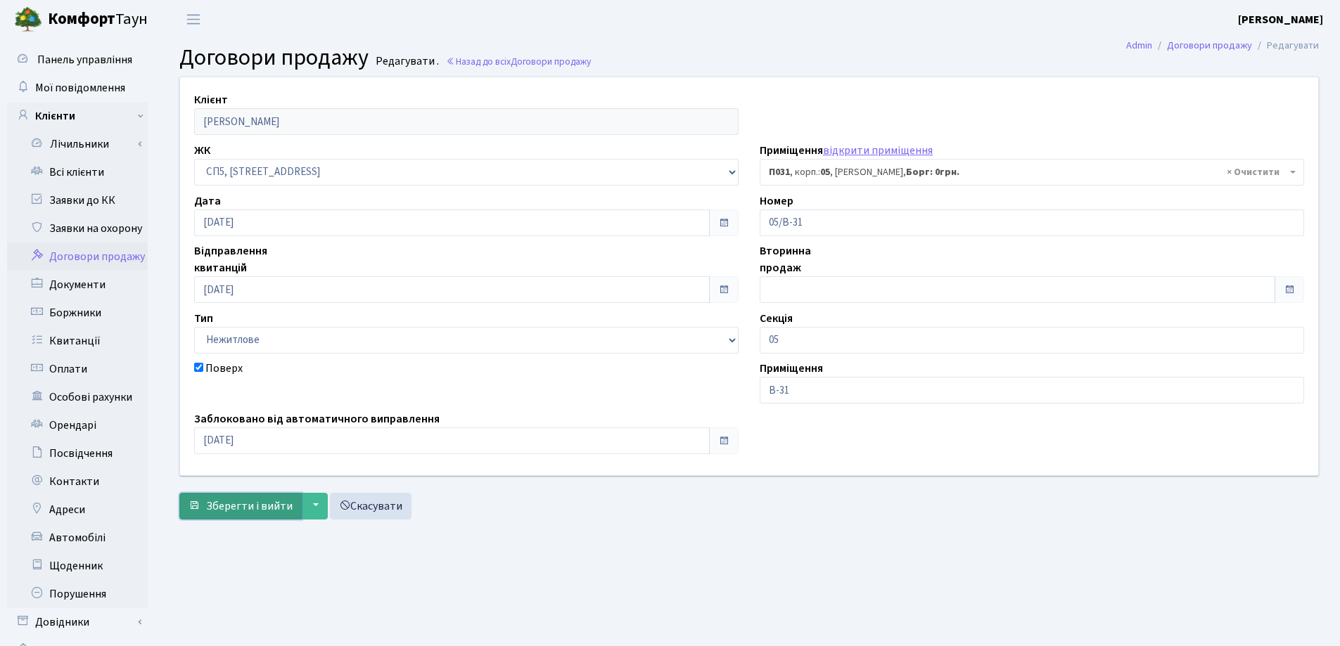
click at [244, 501] on span "Зберегти і вийти" at bounding box center [249, 506] width 87 height 15
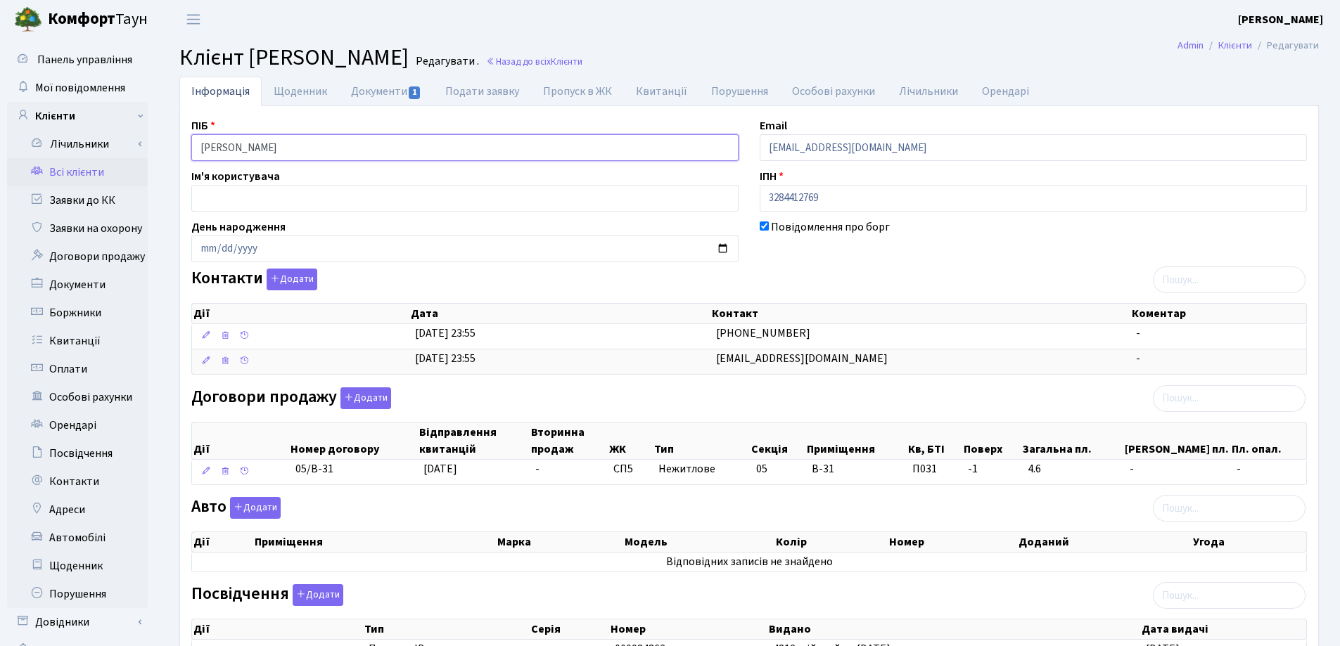
drag, startPoint x: 380, startPoint y: 141, endPoint x: 148, endPoint y: 145, distance: 232.8
click at [148, 145] on div "Панель управління Мої повідомлення Клієнти Лічильники Показання" at bounding box center [670, 443] width 1340 height 809
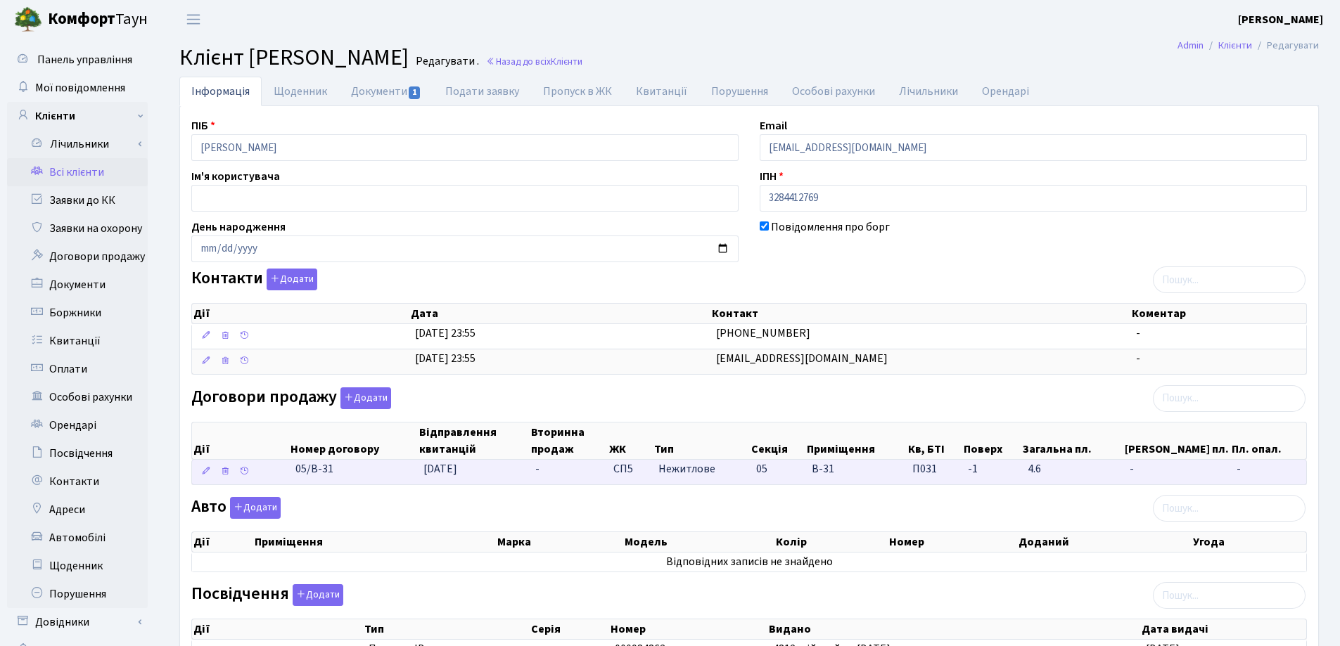
drag, startPoint x: 357, startPoint y: 475, endPoint x: 272, endPoint y: 475, distance: 84.4
click at [272, 475] on \<\/span\>\a "05/В-31 [DATE] - СП5 Нежитлове 05 В-31 П031 - -" at bounding box center [749, 472] width 1114 height 25
copy span "05/В-31"
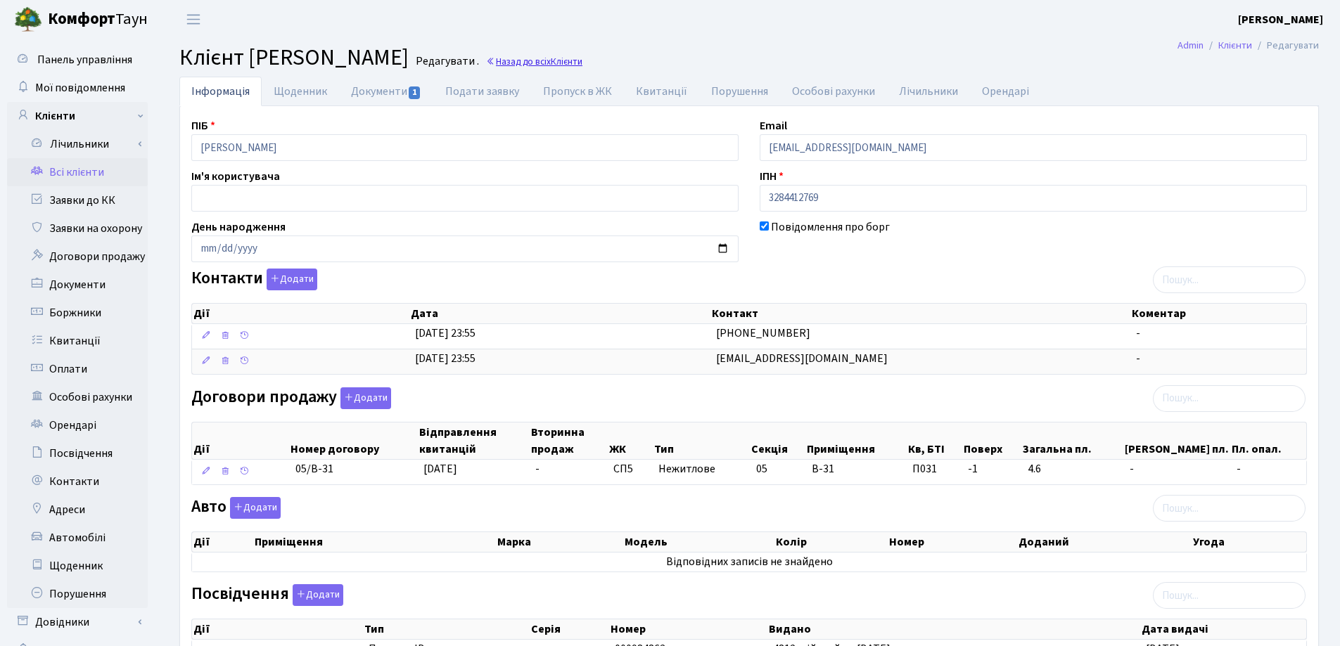
click at [582, 56] on link "Назад до всіх Клієнти" at bounding box center [534, 61] width 96 height 13
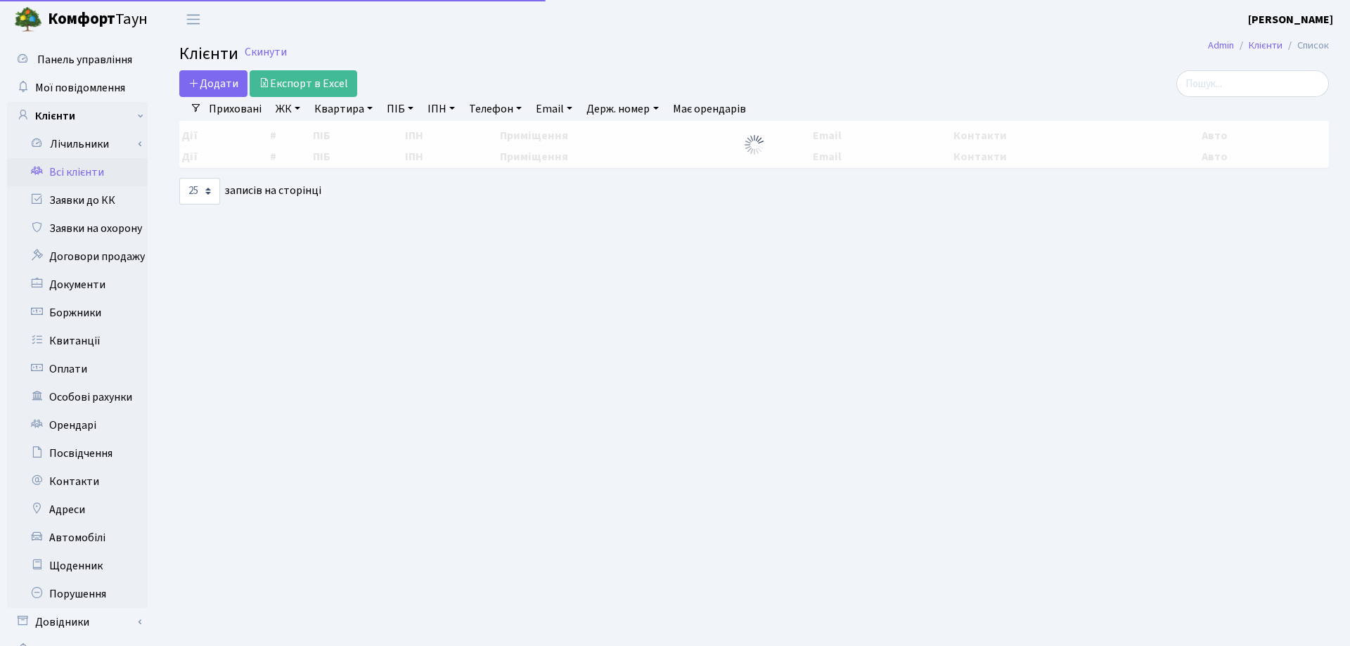
select select "25"
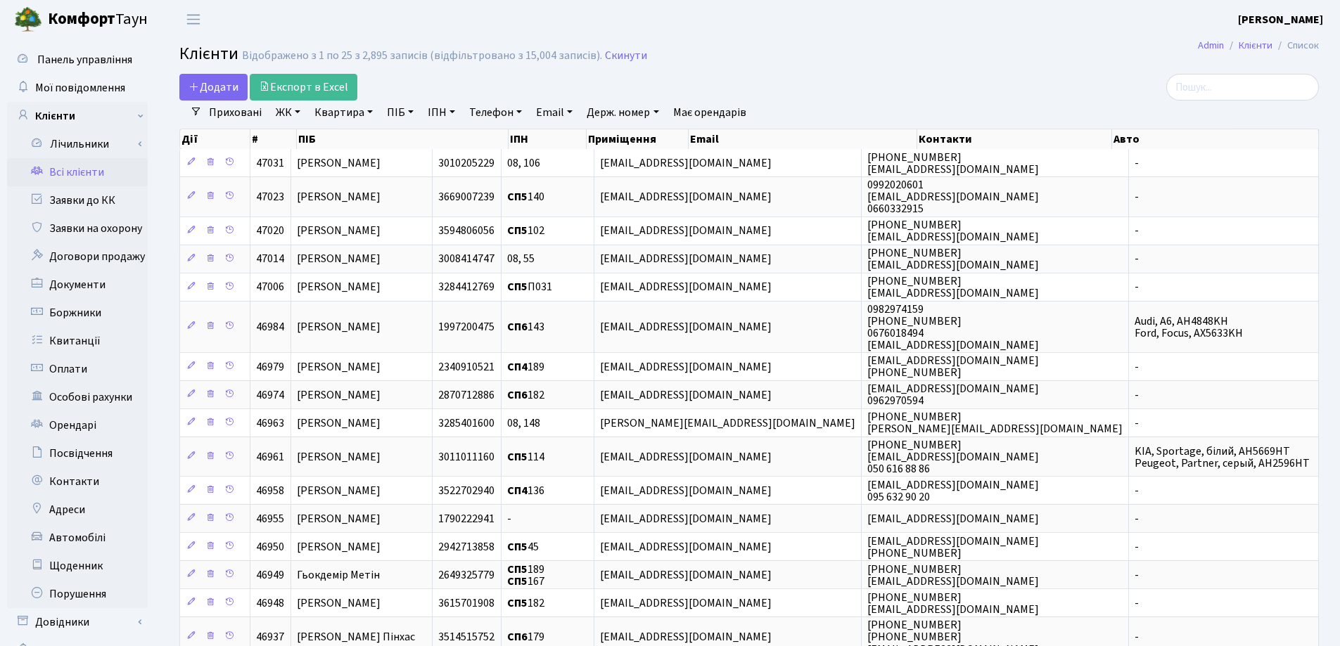
click at [372, 110] on link "Квартира" at bounding box center [344, 113] width 70 height 24
type input "138"
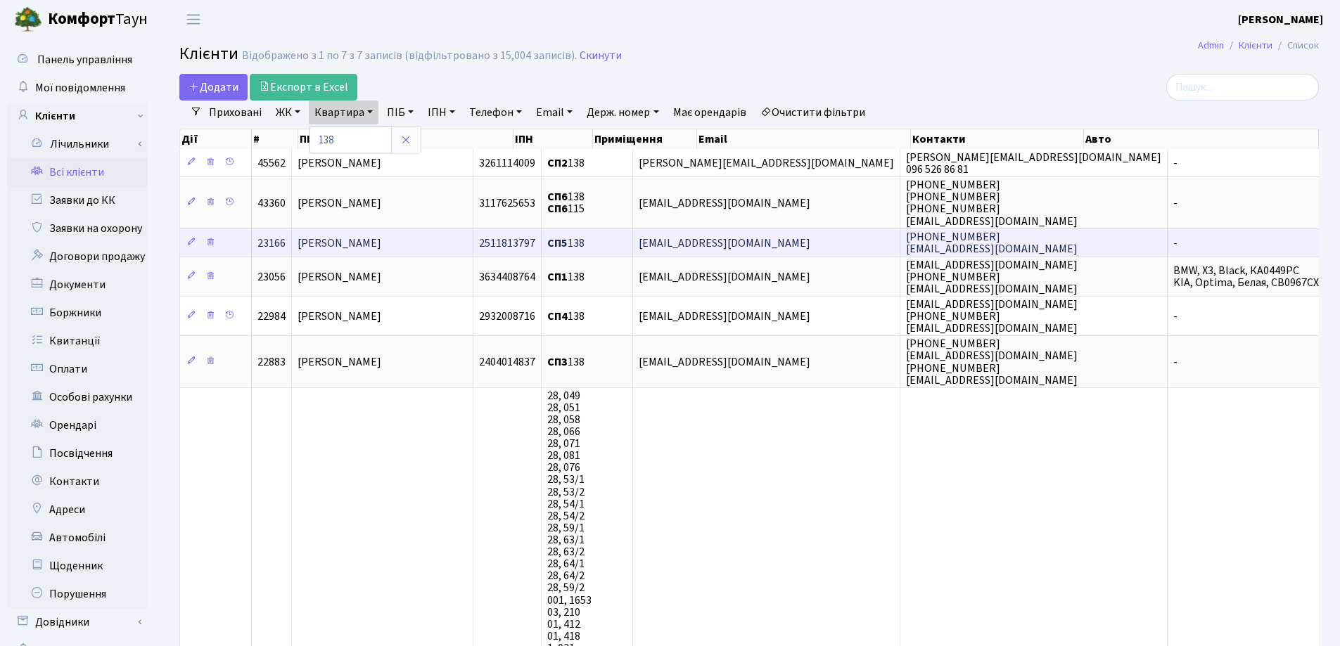
click at [376, 245] on span "[PERSON_NAME]" at bounding box center [339, 243] width 84 height 15
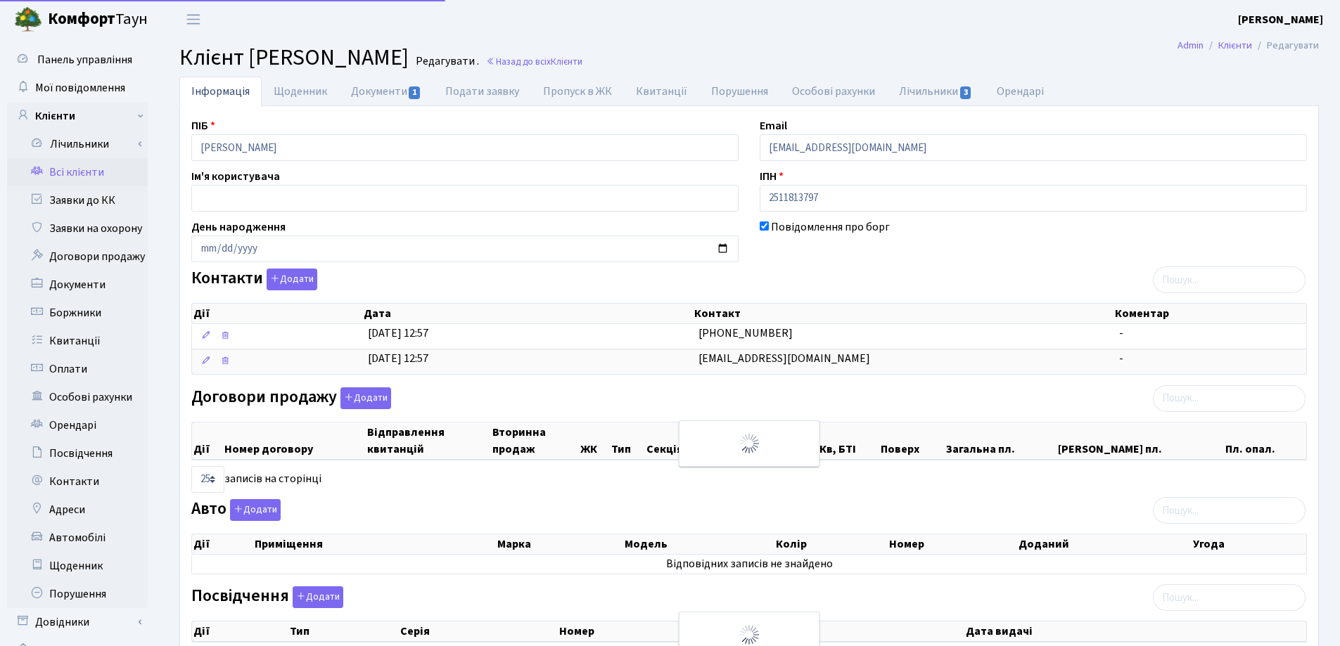
select select "25"
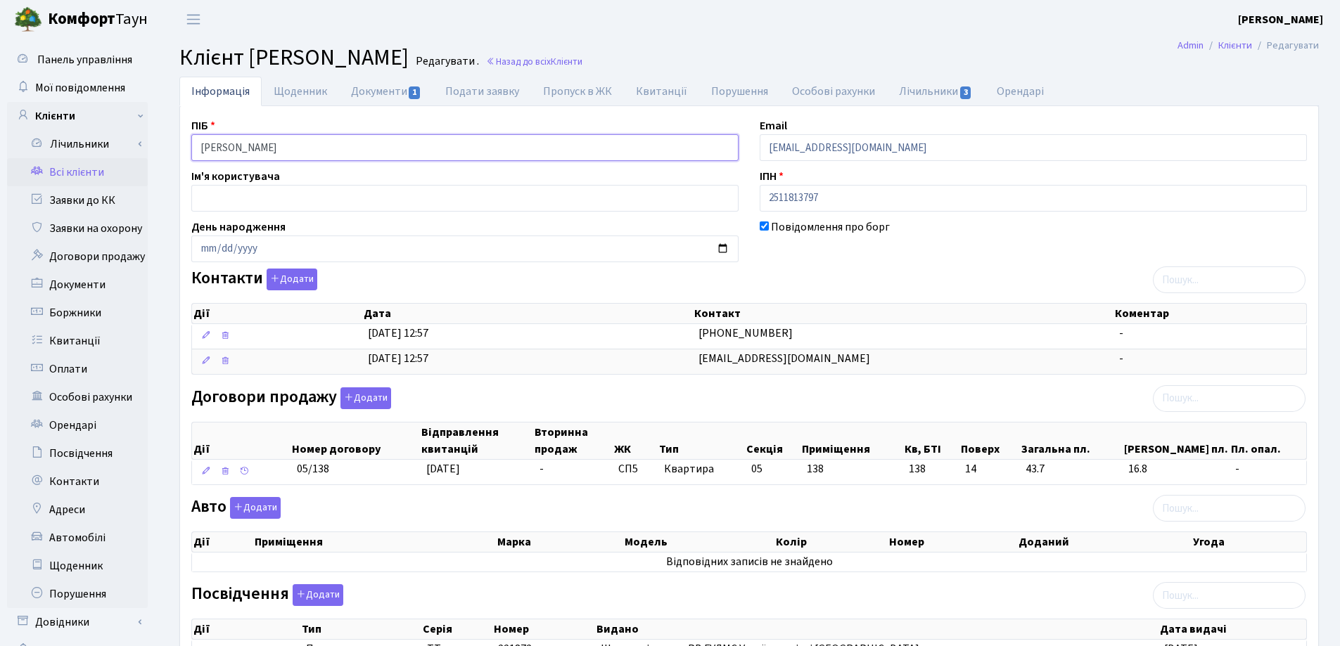
drag, startPoint x: 365, startPoint y: 149, endPoint x: 134, endPoint y: 165, distance: 232.0
click at [61, 167] on div "Панель управління Мої повідомлення Клієнти Лічильники Показання" at bounding box center [670, 481] width 1340 height 885
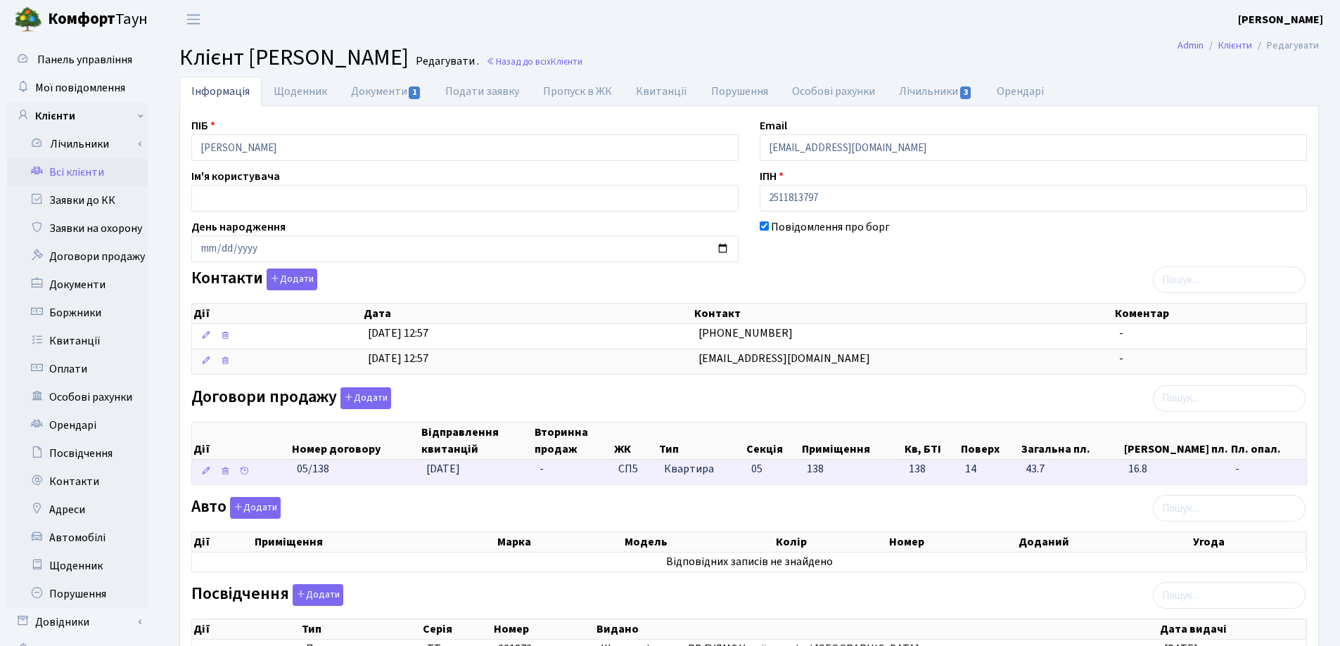
drag, startPoint x: 345, startPoint y: 480, endPoint x: 278, endPoint y: 468, distance: 68.4
click at [278, 468] on \<\/span\>\a "05/138 [DATE] - СП5 Квартира 05 138 138 -" at bounding box center [749, 472] width 1114 height 25
copy span "05/138"
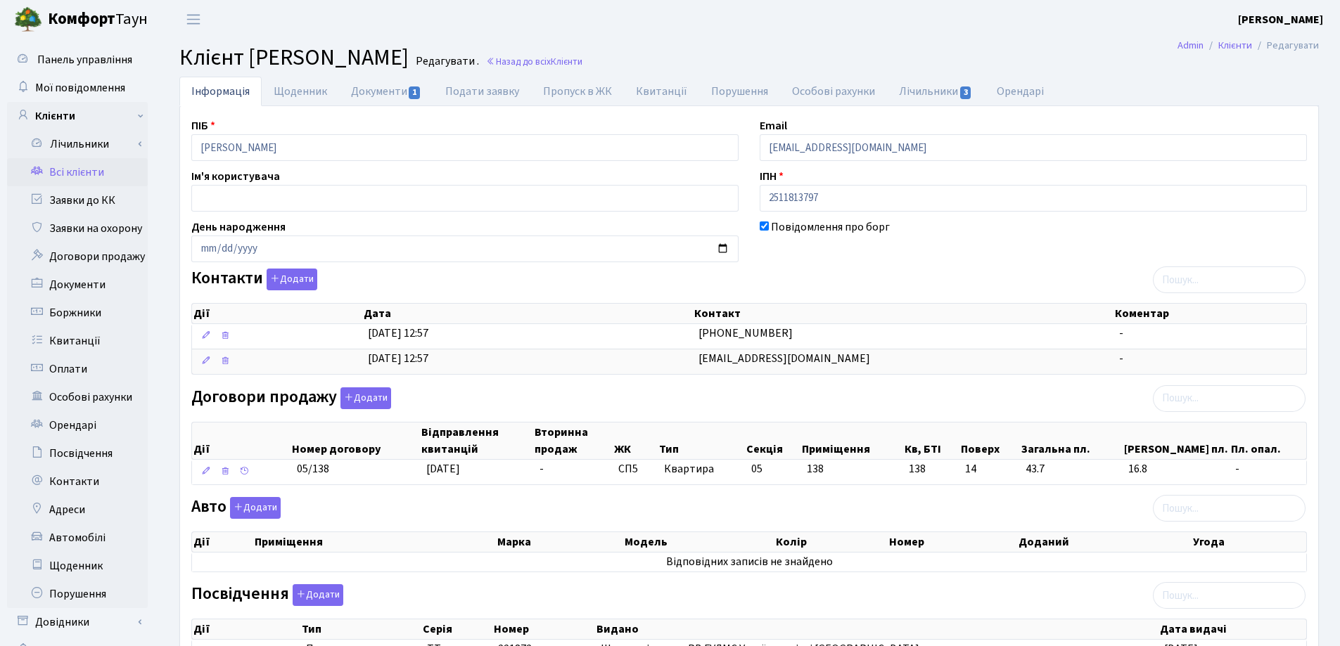
click at [850, 39] on main "Admin Клієнти Редагувати Клієнт [PERSON_NAME] . Назад до всіх Клієнти Інформаці…" at bounding box center [749, 481] width 1182 height 885
click at [582, 63] on link "Назад до всіх Клієнти" at bounding box center [534, 61] width 96 height 13
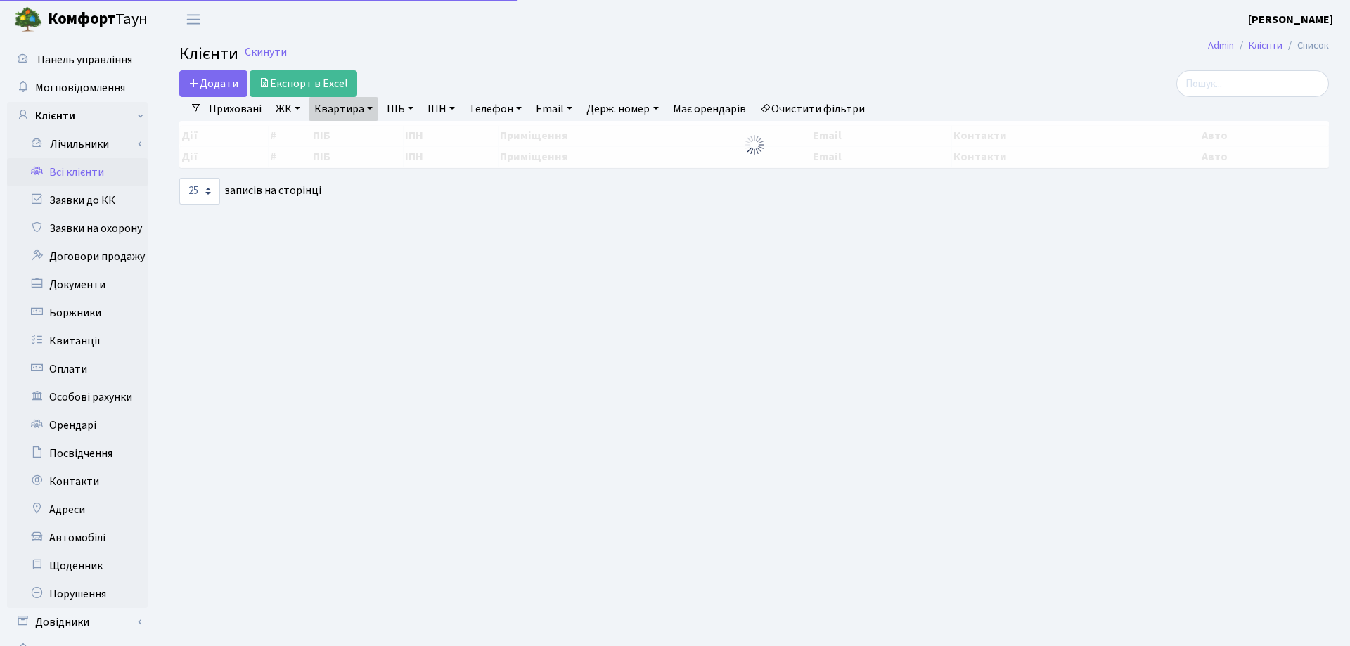
select select "25"
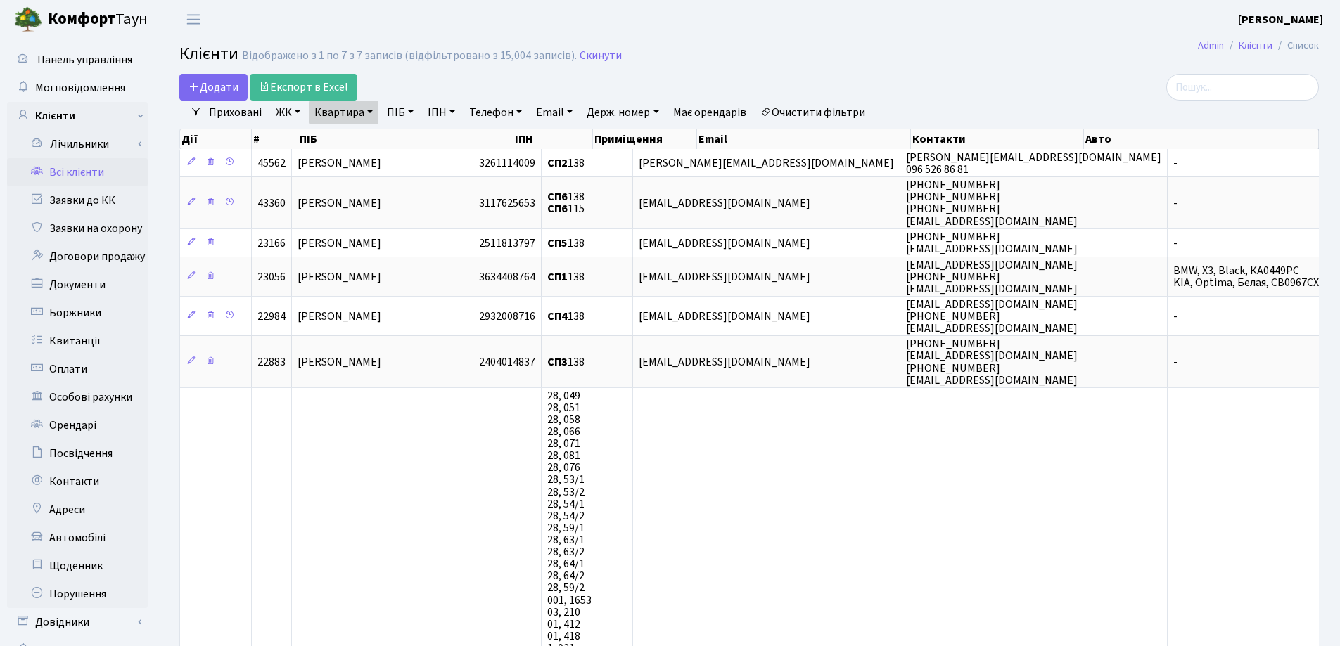
click at [371, 113] on link "Квартира" at bounding box center [344, 113] width 70 height 24
click at [402, 144] on icon at bounding box center [405, 139] width 11 height 11
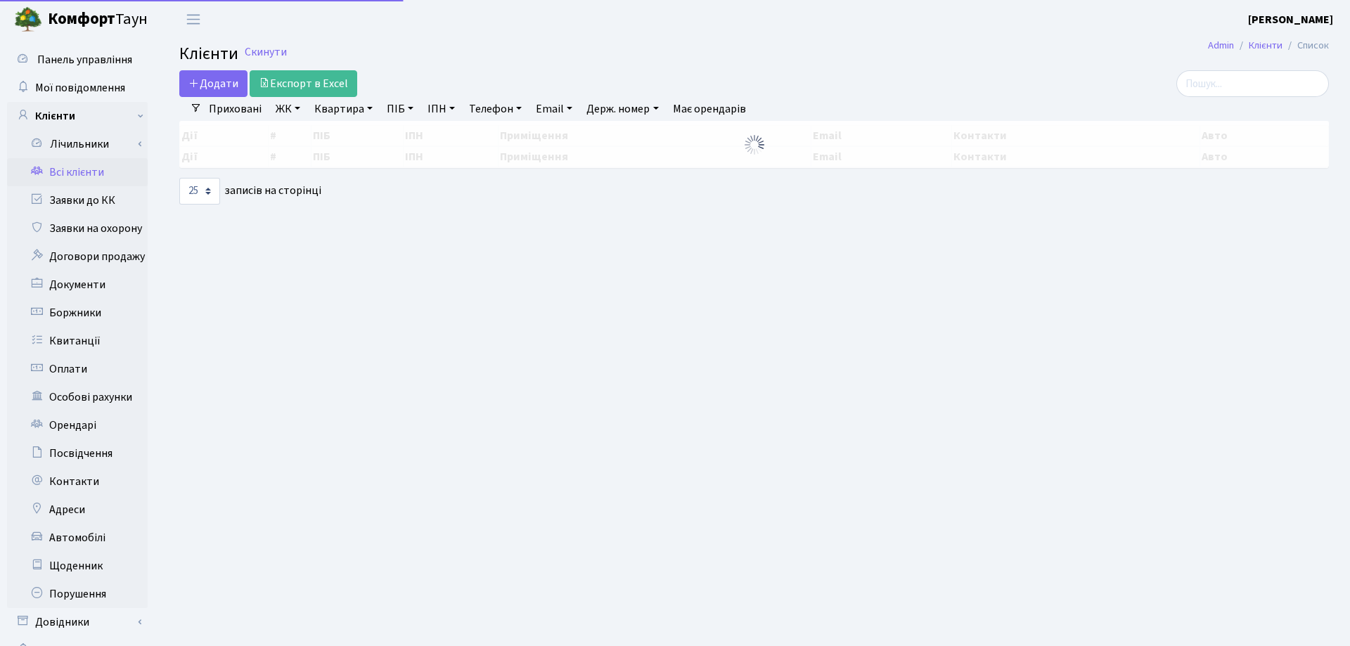
select select "25"
